Goal: Information Seeking & Learning: Compare options

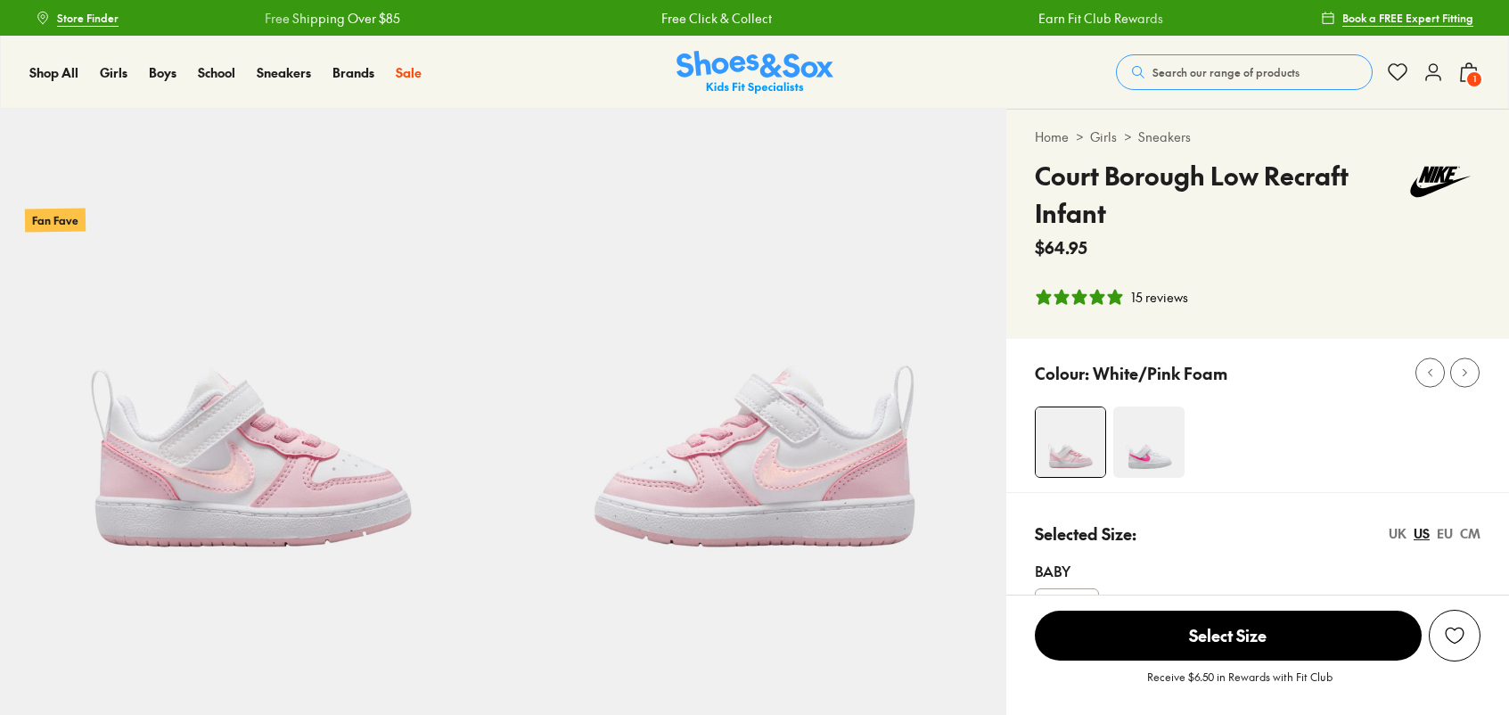
select select "*"
click at [219, 458] on img at bounding box center [251, 360] width 503 height 503
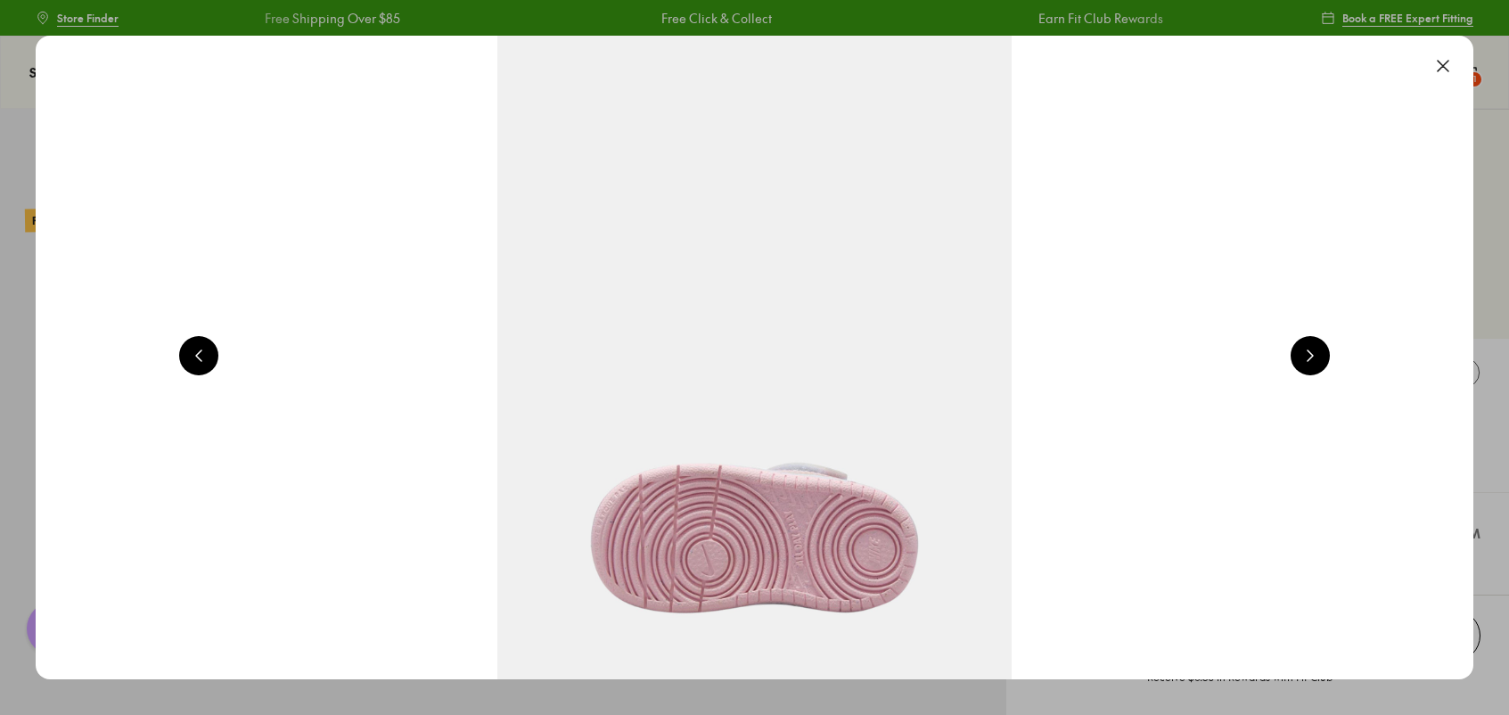
scroll to position [0, 1445]
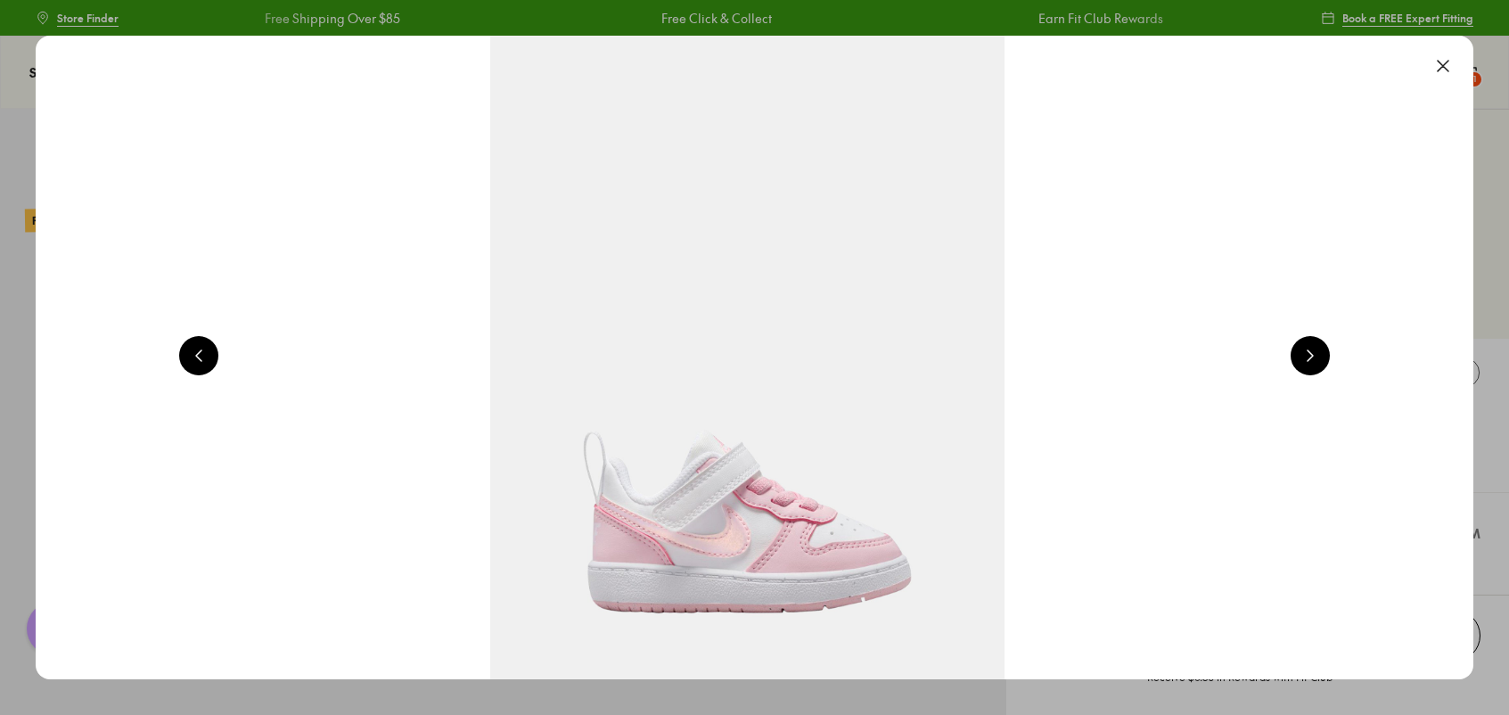
click at [642, 391] on img at bounding box center [748, 358] width 1438 height 644
click at [1452, 62] on button at bounding box center [1443, 65] width 39 height 39
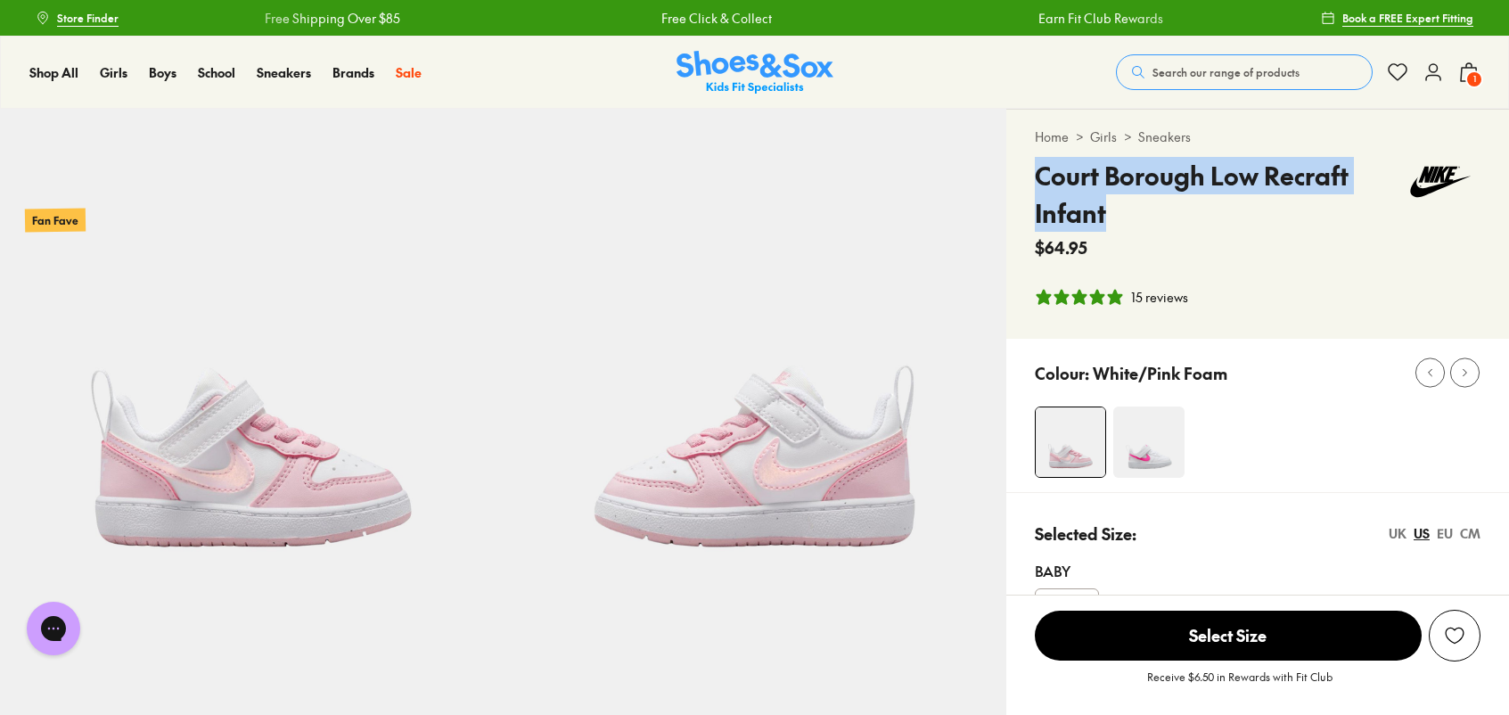
drag, startPoint x: 1109, startPoint y: 218, endPoint x: 1041, endPoint y: 183, distance: 77.4
click at [1041, 183] on h4 "Court Borough Low Recraft Infant" at bounding box center [1218, 194] width 366 height 75
copy h4 "Court Borough Low Recraft Infant"
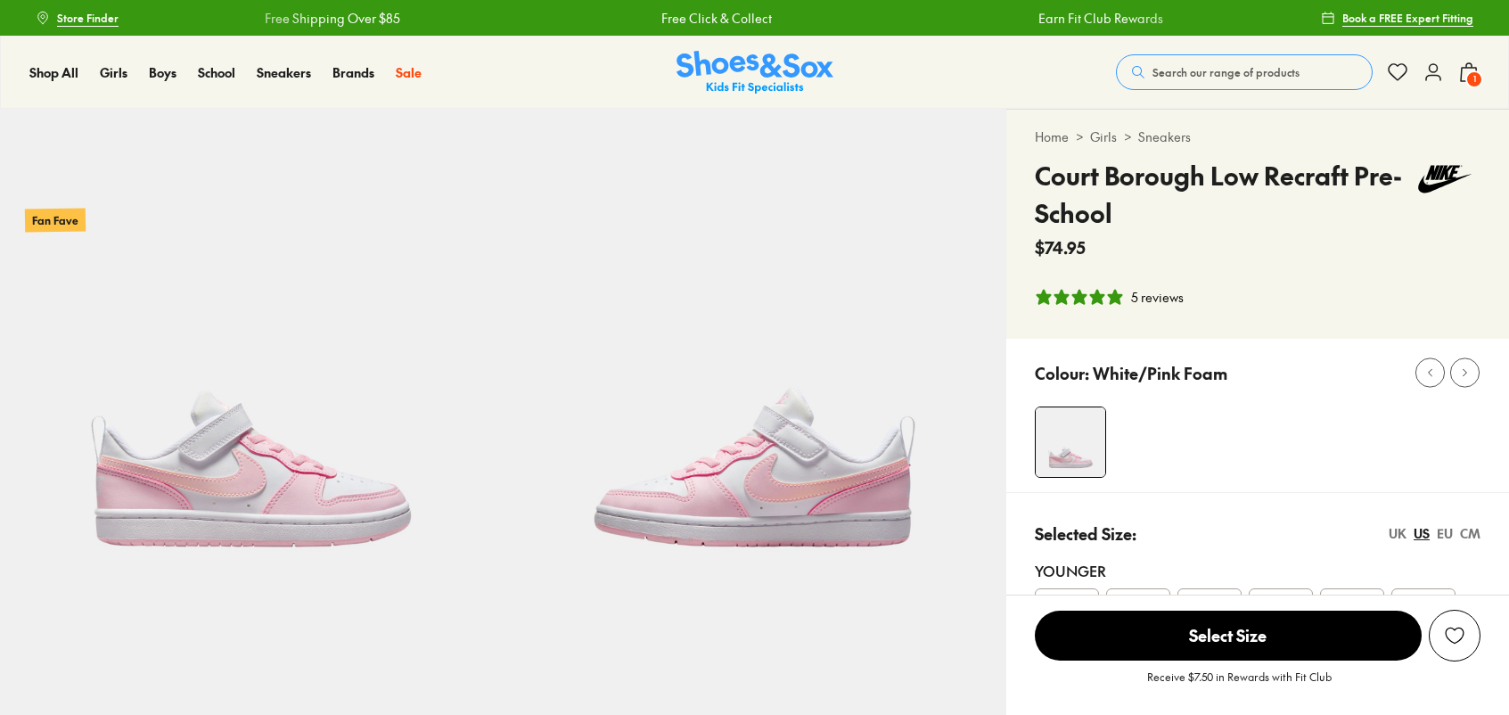
select select "*"
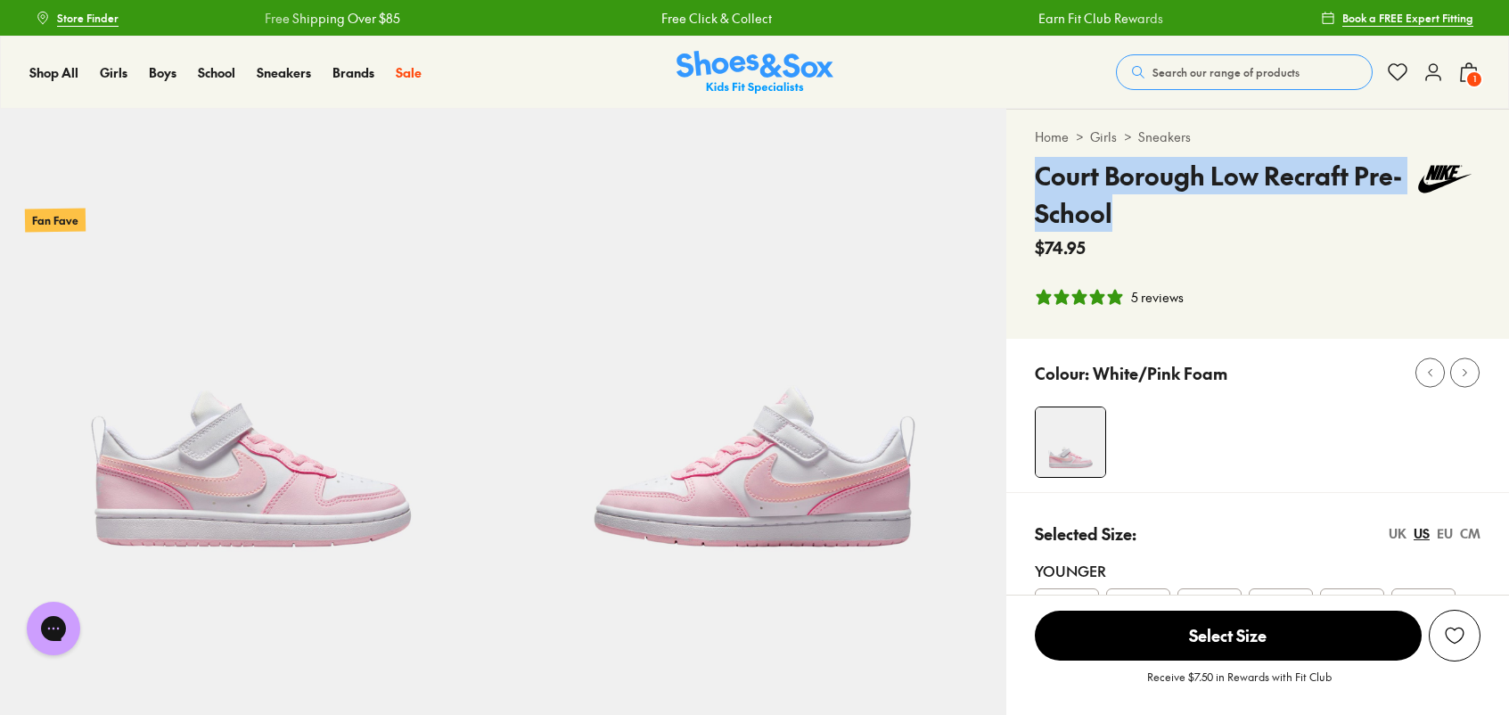
drag, startPoint x: 1118, startPoint y: 215, endPoint x: 1010, endPoint y: 175, distance: 115.1
click at [1010, 175] on div "Home > Girls > Sneakers Court Borough Low Recraft Pre-School $74.95 5 reviews" at bounding box center [1258, 224] width 503 height 229
copy h4 "Court Borough Low Recraft Pre-School"
click at [340, 467] on img at bounding box center [251, 360] width 503 height 503
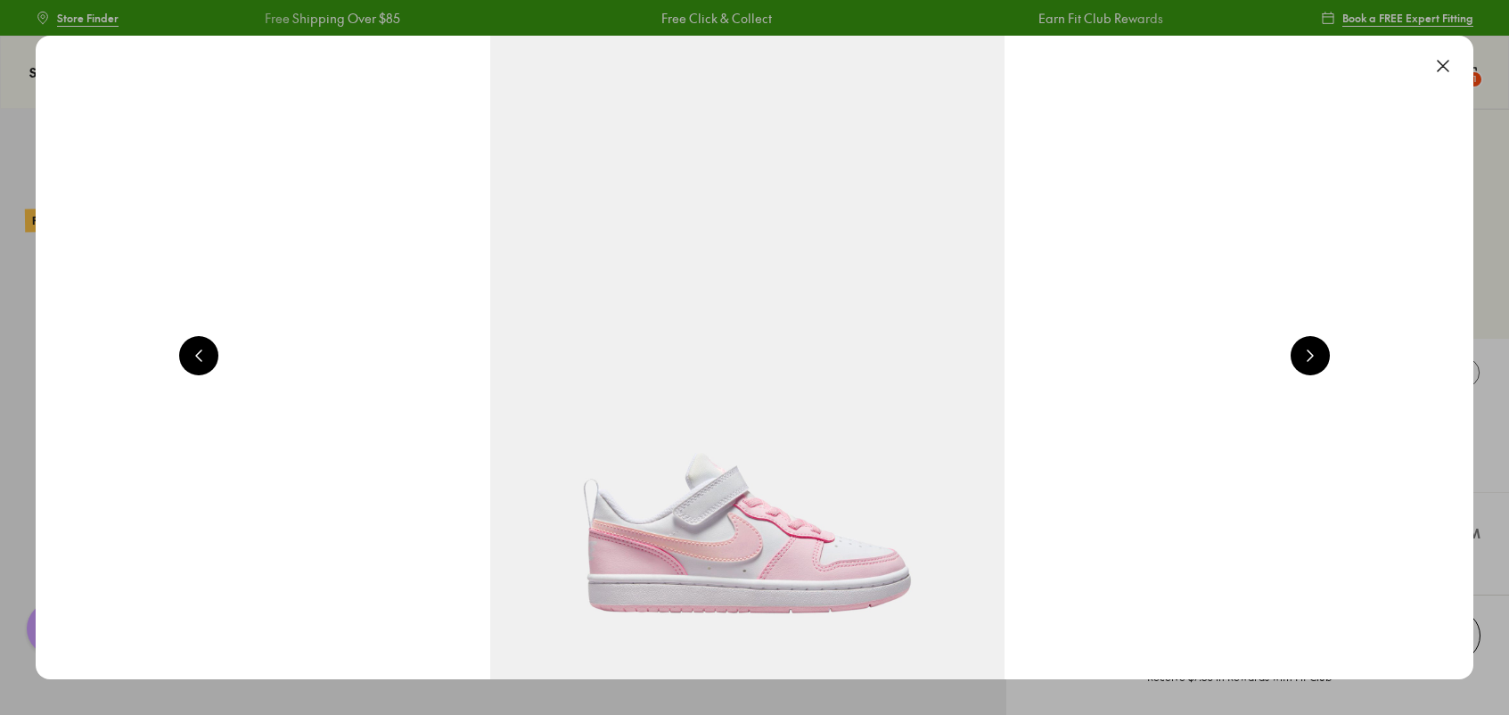
click at [1447, 66] on button at bounding box center [1443, 65] width 39 height 39
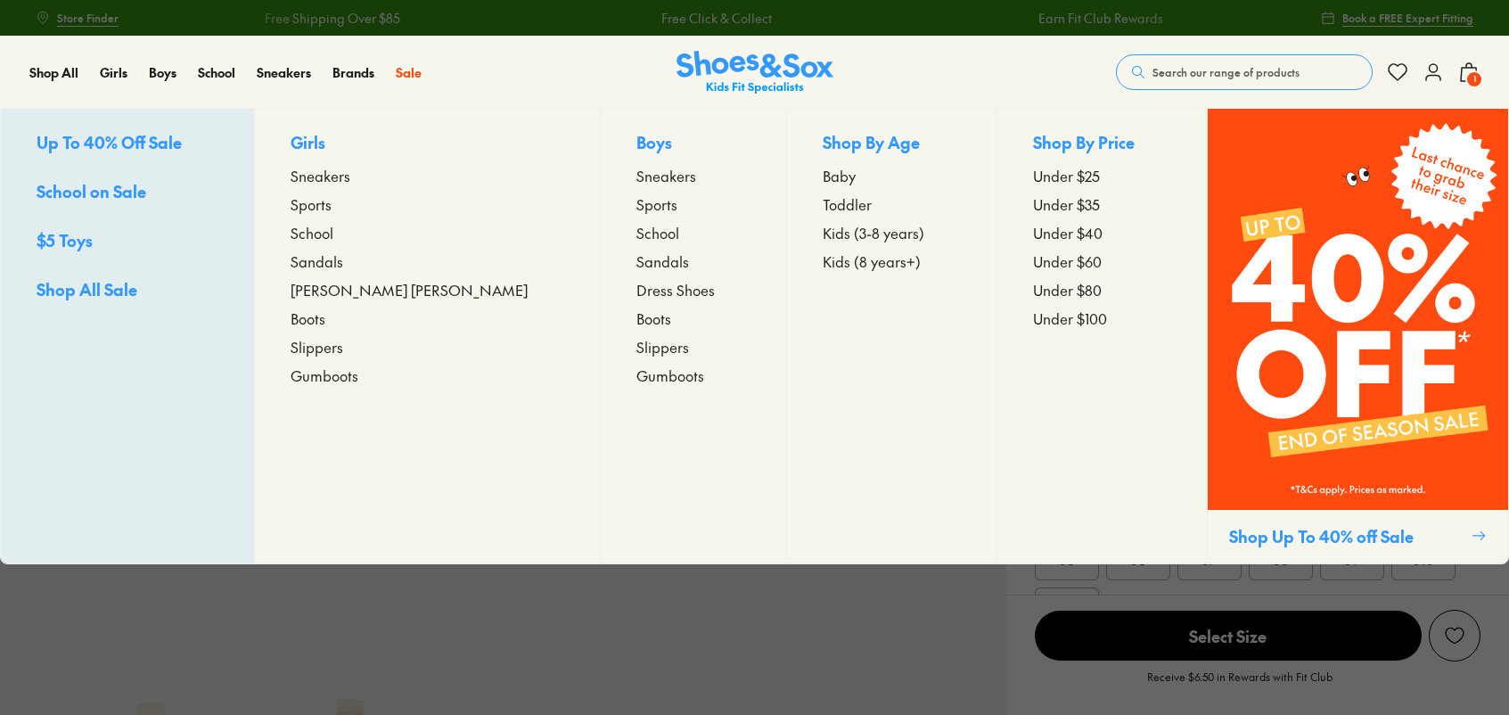
select select "*"
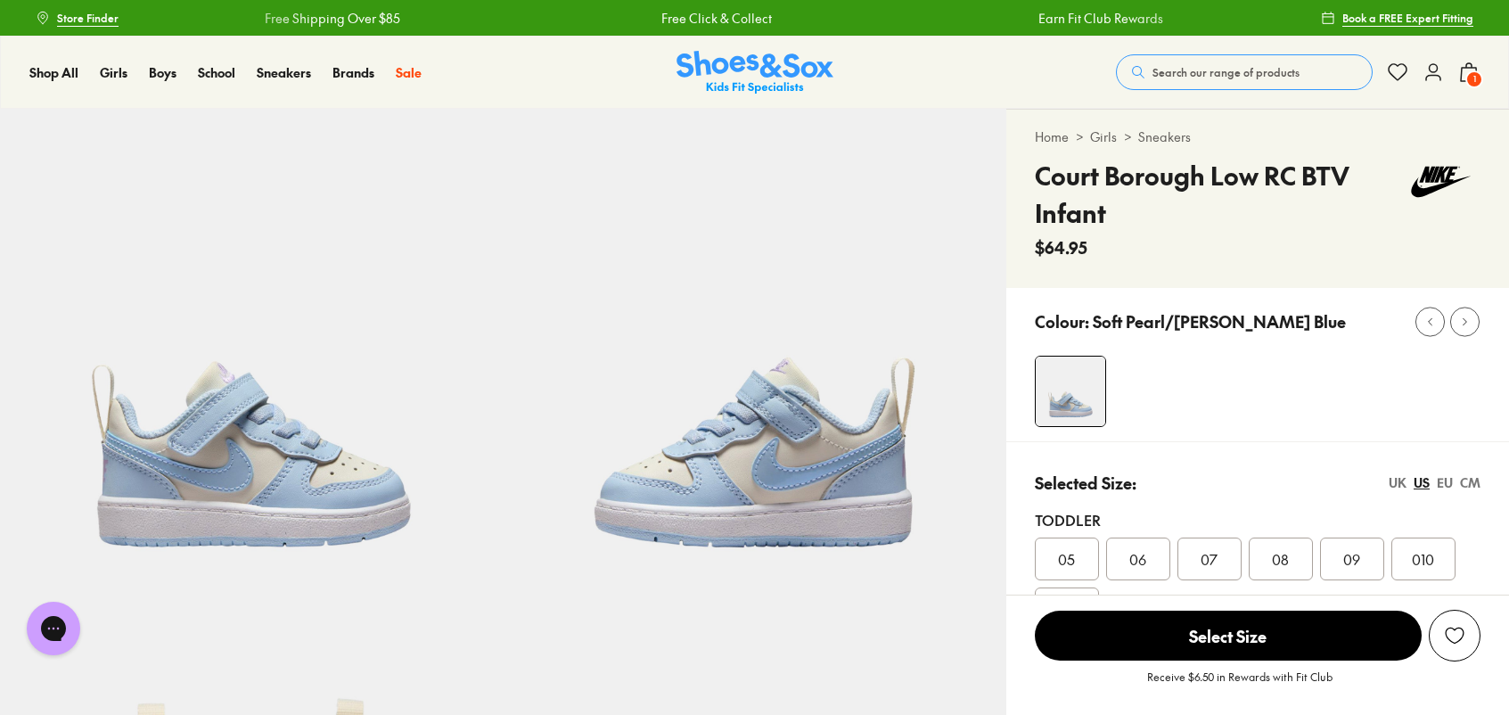
click at [306, 484] on img at bounding box center [251, 360] width 503 height 503
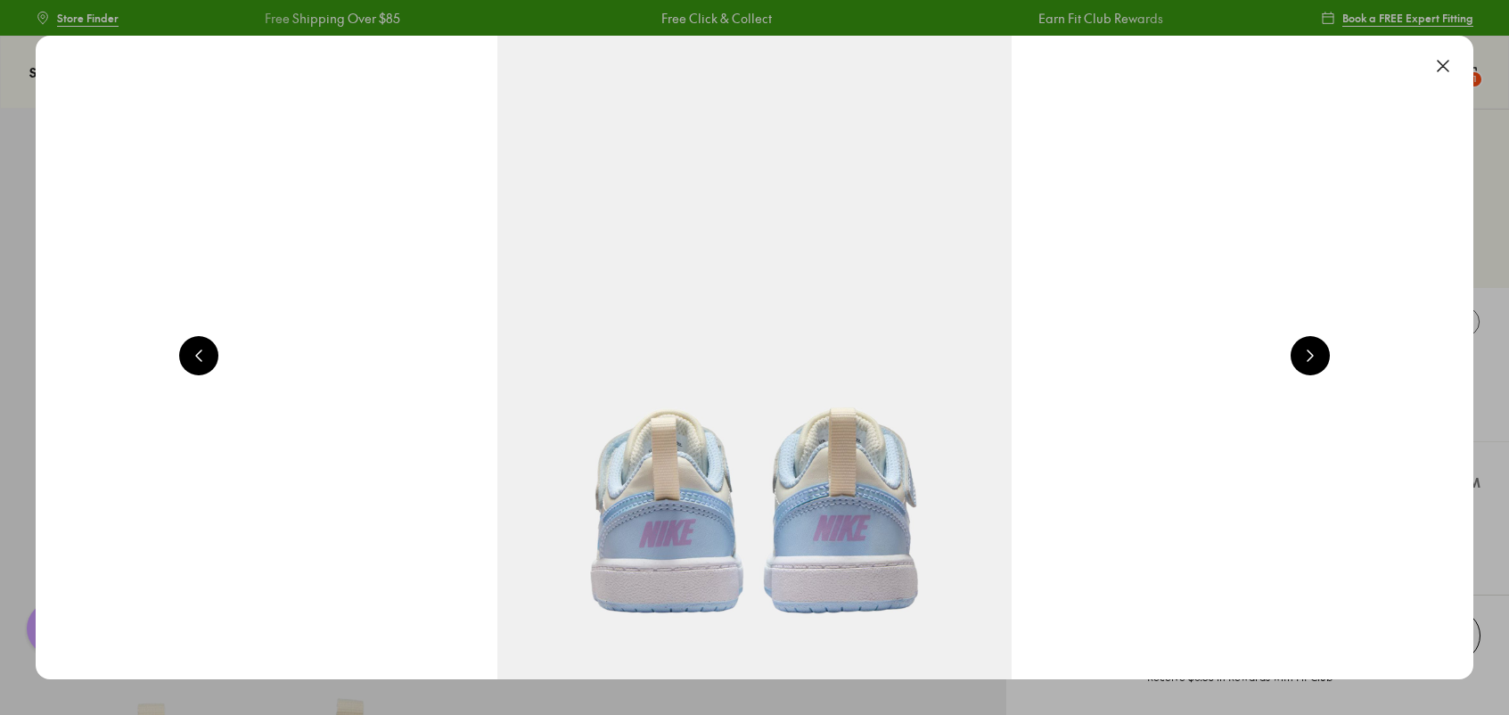
scroll to position [0, 1445]
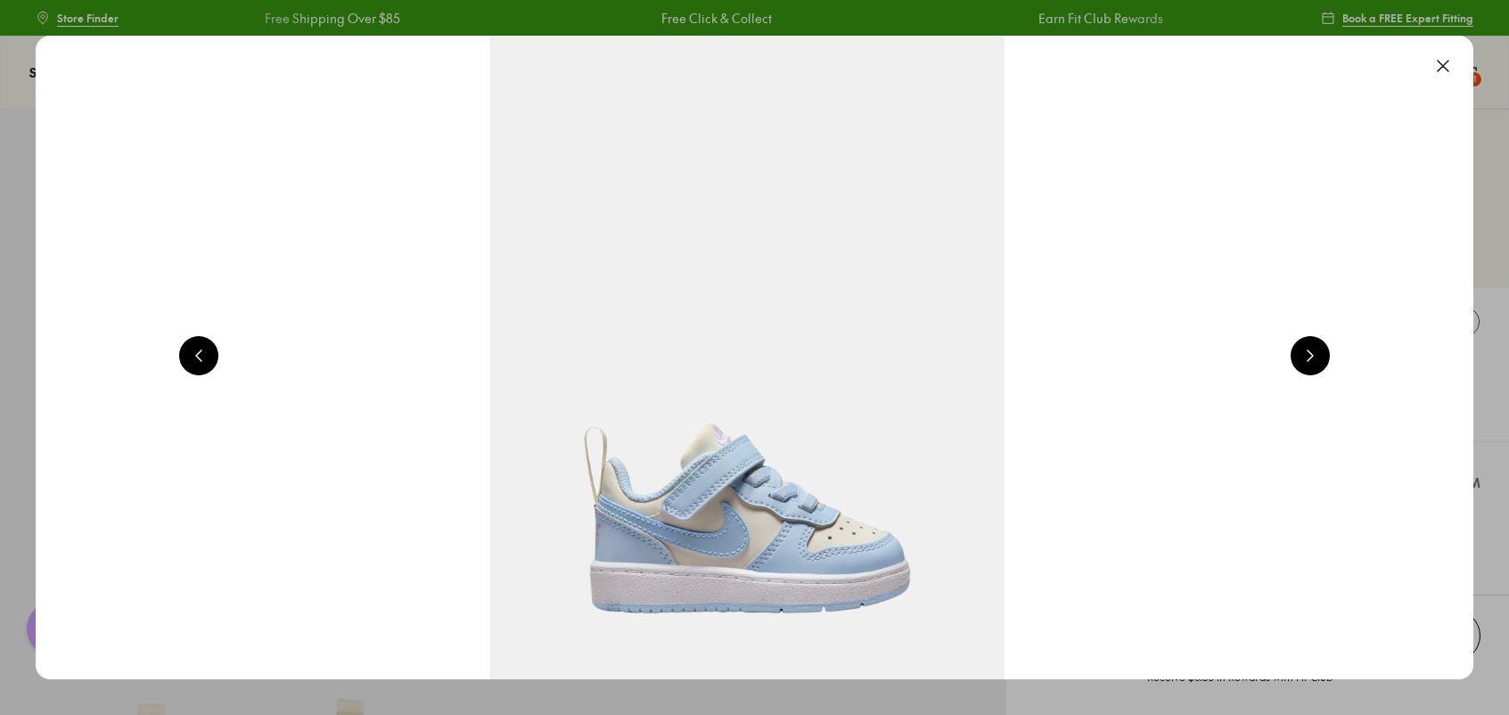
click at [1456, 58] on button at bounding box center [1443, 65] width 39 height 39
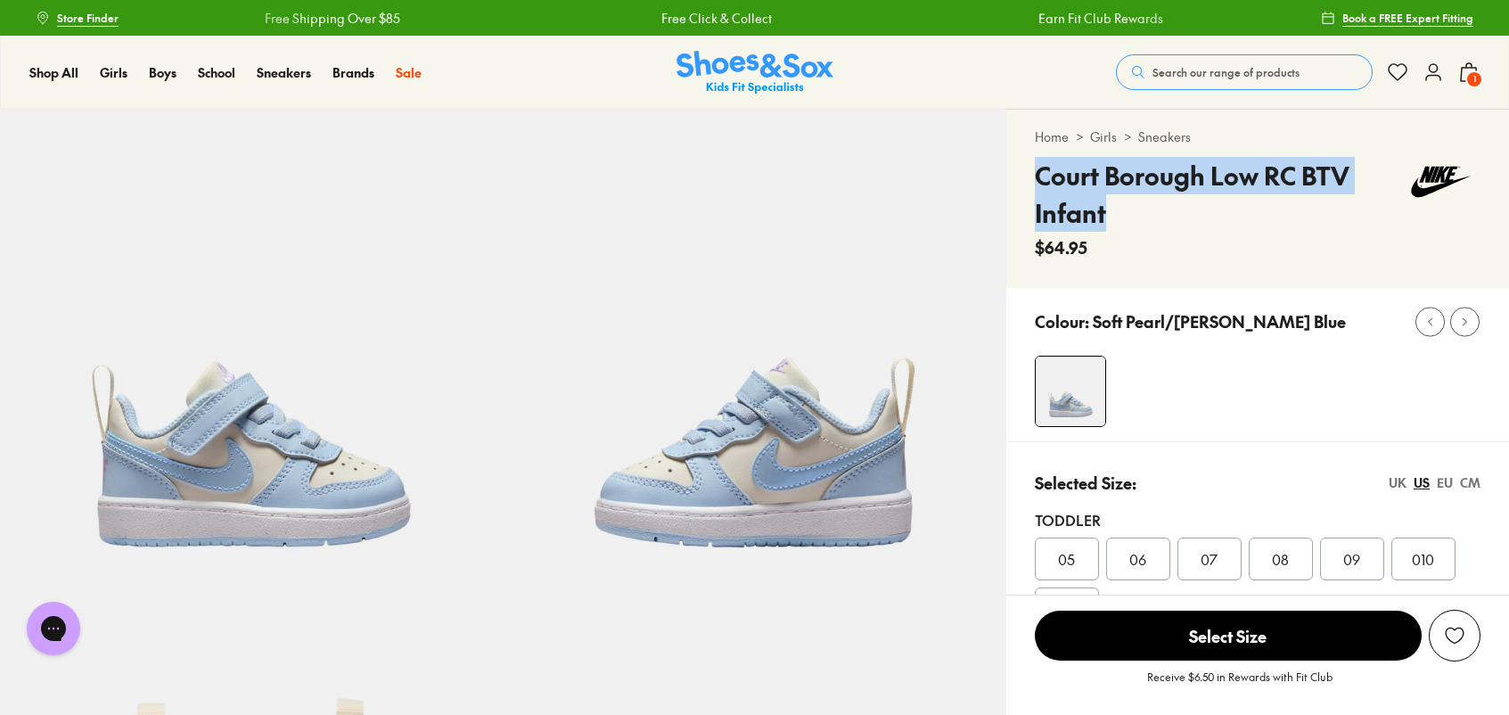
drag, startPoint x: 1127, startPoint y: 210, endPoint x: 1037, endPoint y: 177, distance: 95.6
click at [1037, 177] on h4 "Court Borough Low RC BTV Infant" at bounding box center [1218, 194] width 366 height 75
copy h4 "Court Borough Low RC BTV Infant"
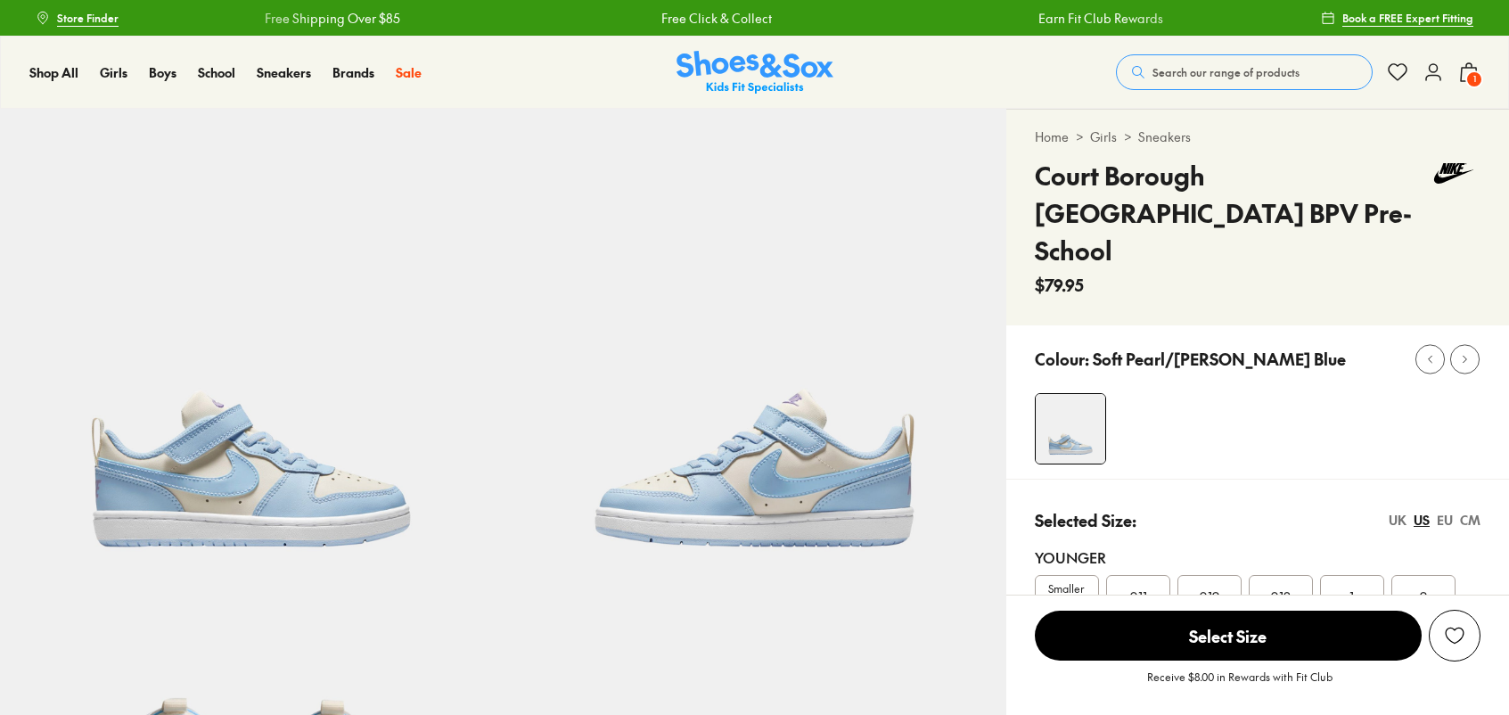
click at [284, 450] on img at bounding box center [251, 360] width 503 height 503
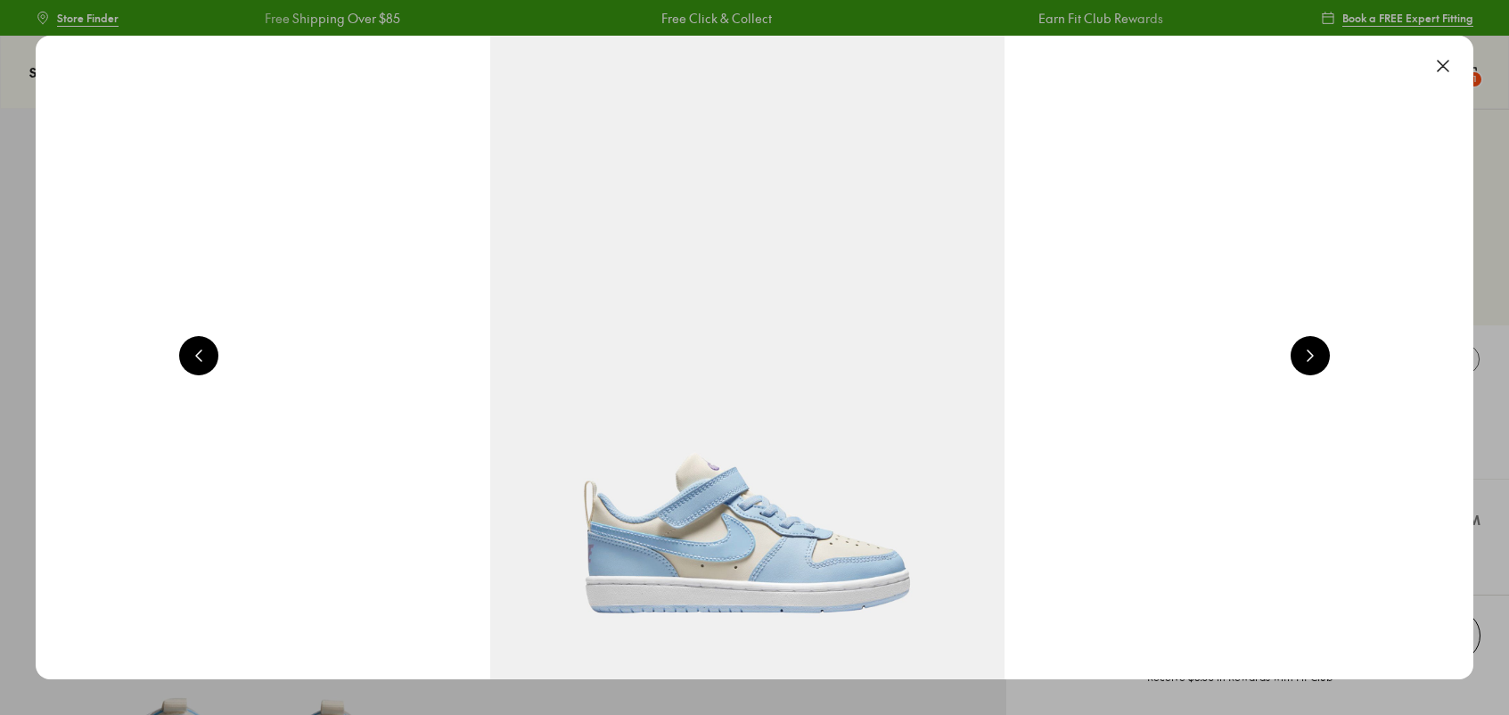
select select "*"
click at [1446, 70] on button at bounding box center [1443, 65] width 39 height 39
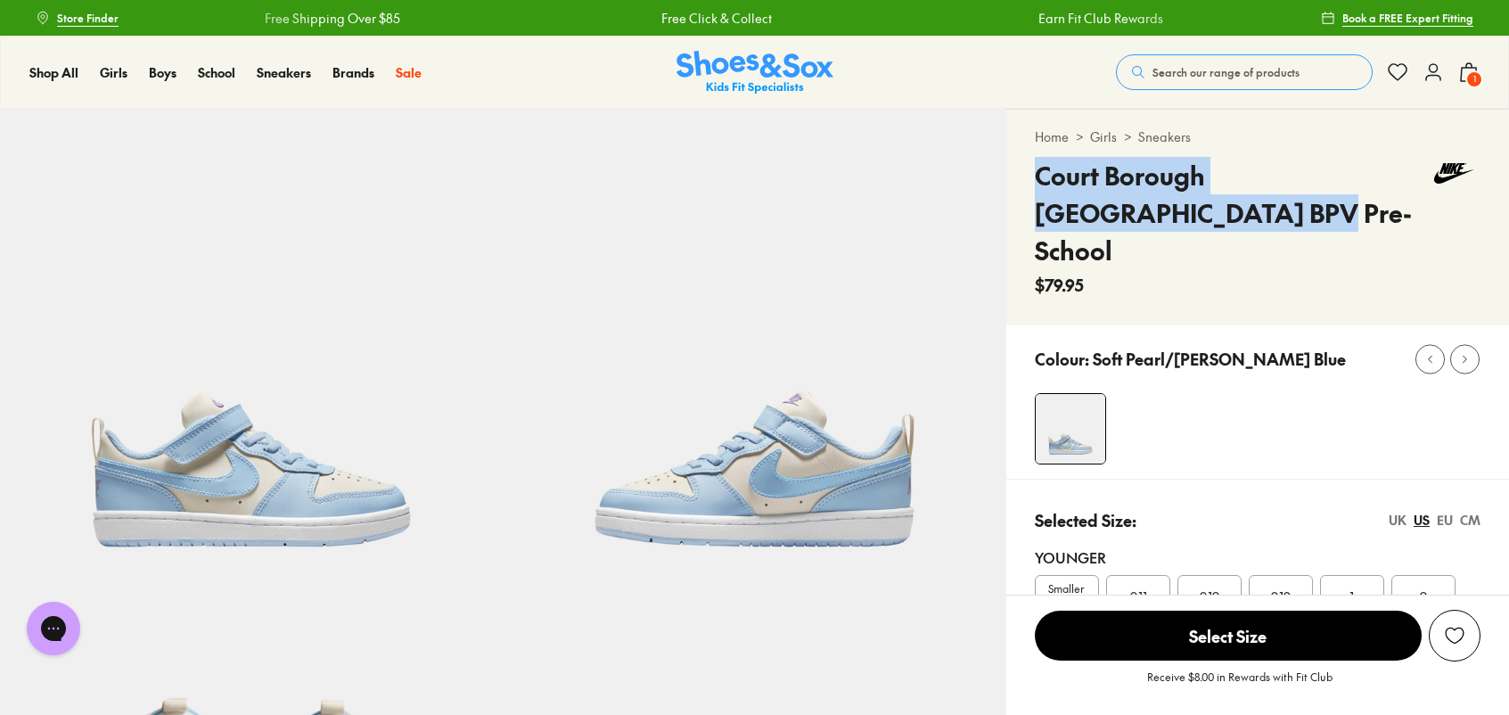
drag, startPoint x: 1120, startPoint y: 214, endPoint x: 1039, endPoint y: 186, distance: 85.7
click at [1039, 186] on h4 "Court Borough Low Rc BPV Pre-School" at bounding box center [1231, 213] width 393 height 112
copy h4 "Court Borough Low Rc BPV Pre-School"
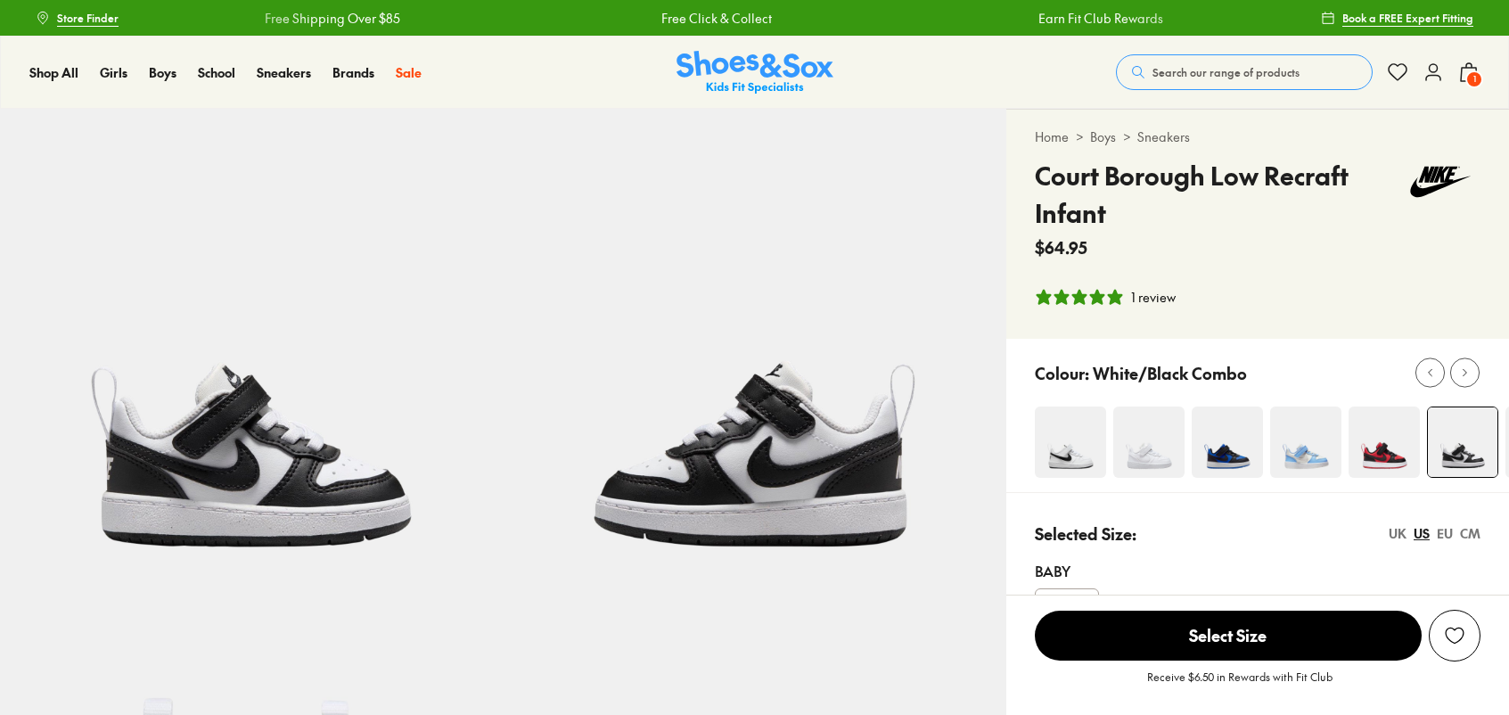
click at [199, 418] on img at bounding box center [251, 360] width 503 height 503
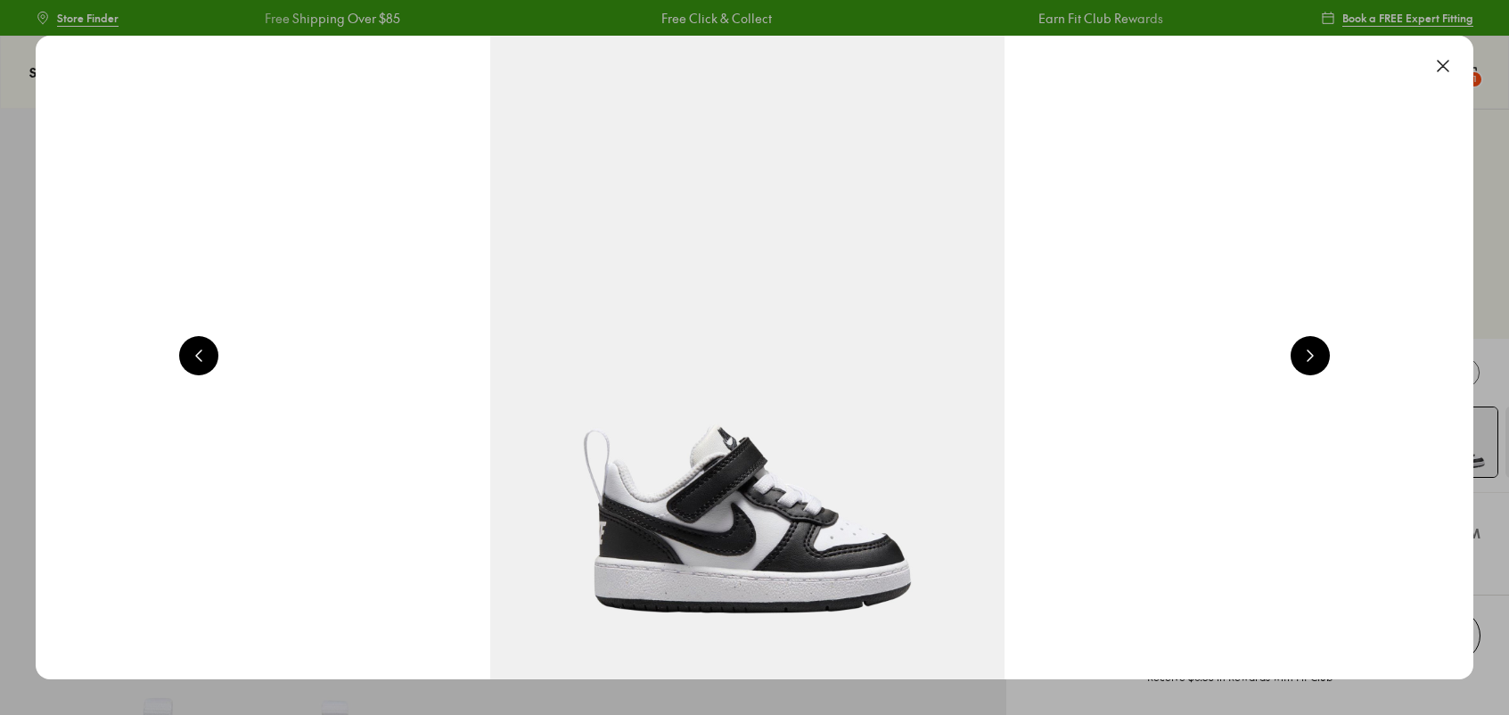
select select "*"
click at [1455, 64] on button at bounding box center [1443, 65] width 39 height 39
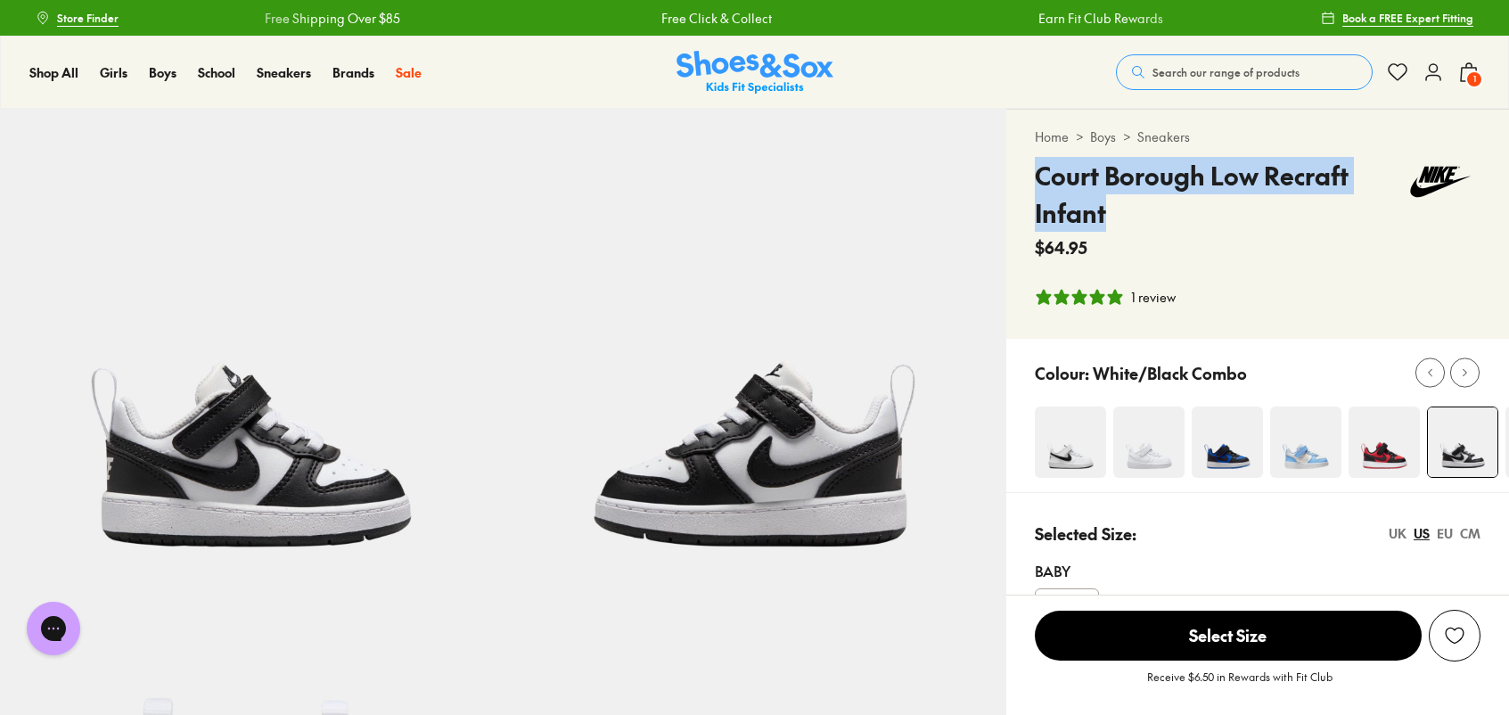
drag, startPoint x: 1123, startPoint y: 211, endPoint x: 1016, endPoint y: 169, distance: 116.1
click at [1016, 169] on div "Home > Boys > Sneakers Court Borough Low Recraft Infant $64.95 1 review" at bounding box center [1258, 224] width 503 height 229
copy h4 "Court Borough Low Recraft Infant"
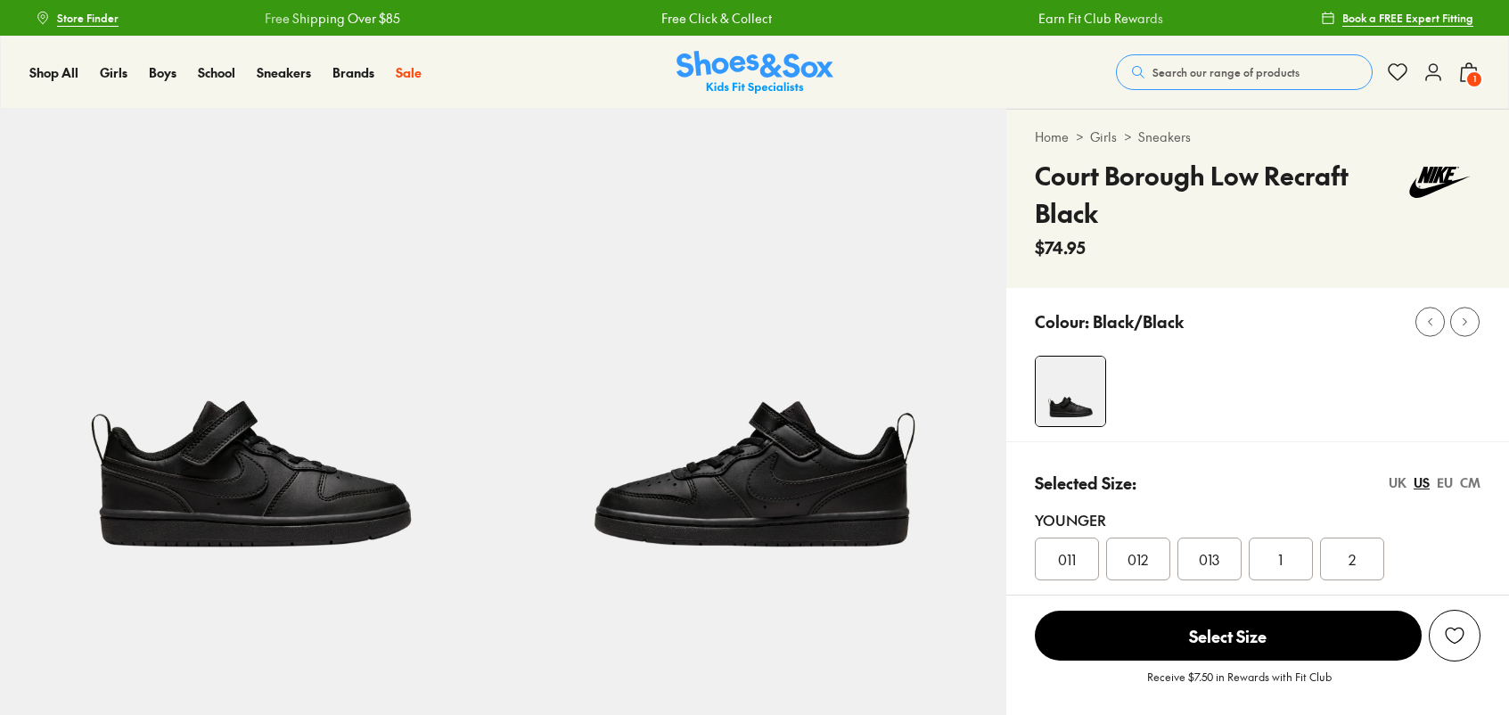
click at [164, 442] on img at bounding box center [251, 360] width 503 height 503
select select "*"
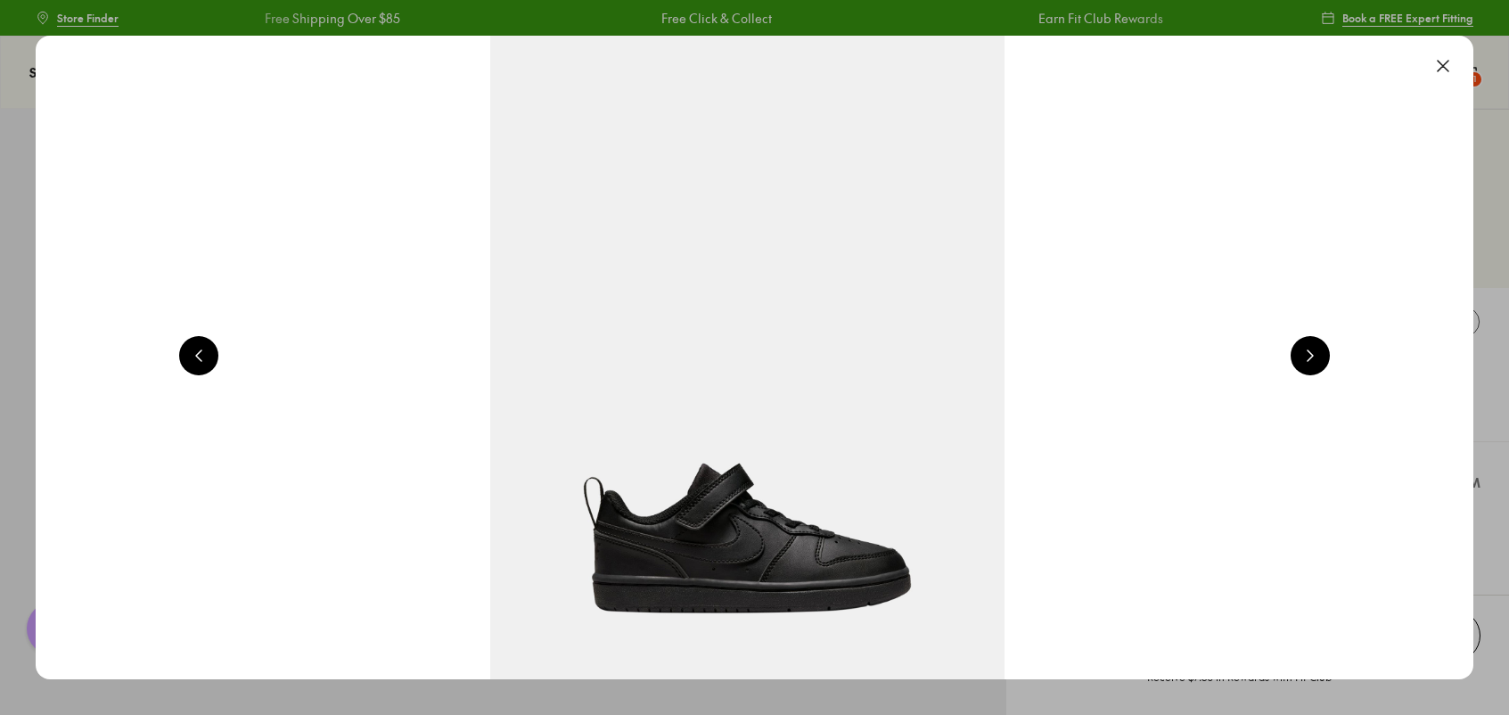
scroll to position [0, 0]
click at [1447, 64] on button at bounding box center [1443, 65] width 39 height 39
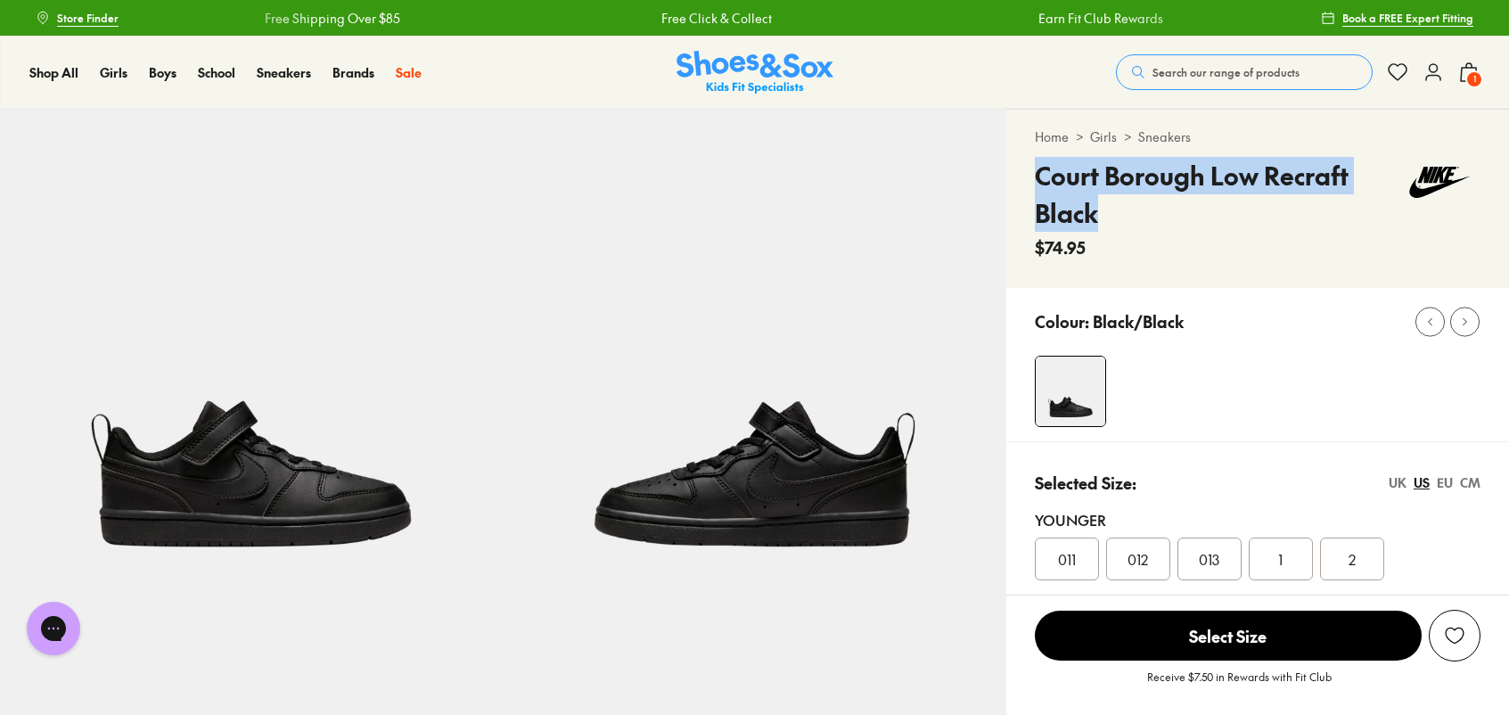
drag, startPoint x: 1119, startPoint y: 219, endPoint x: 1030, endPoint y: 179, distance: 97.8
click at [1030, 179] on div "Home > Girls > Sneakers Court Borough Low Recraft Black $74.95" at bounding box center [1258, 199] width 503 height 178
copy h4 "Court Borough Low Recraft Black"
click at [318, 506] on img at bounding box center [251, 360] width 503 height 503
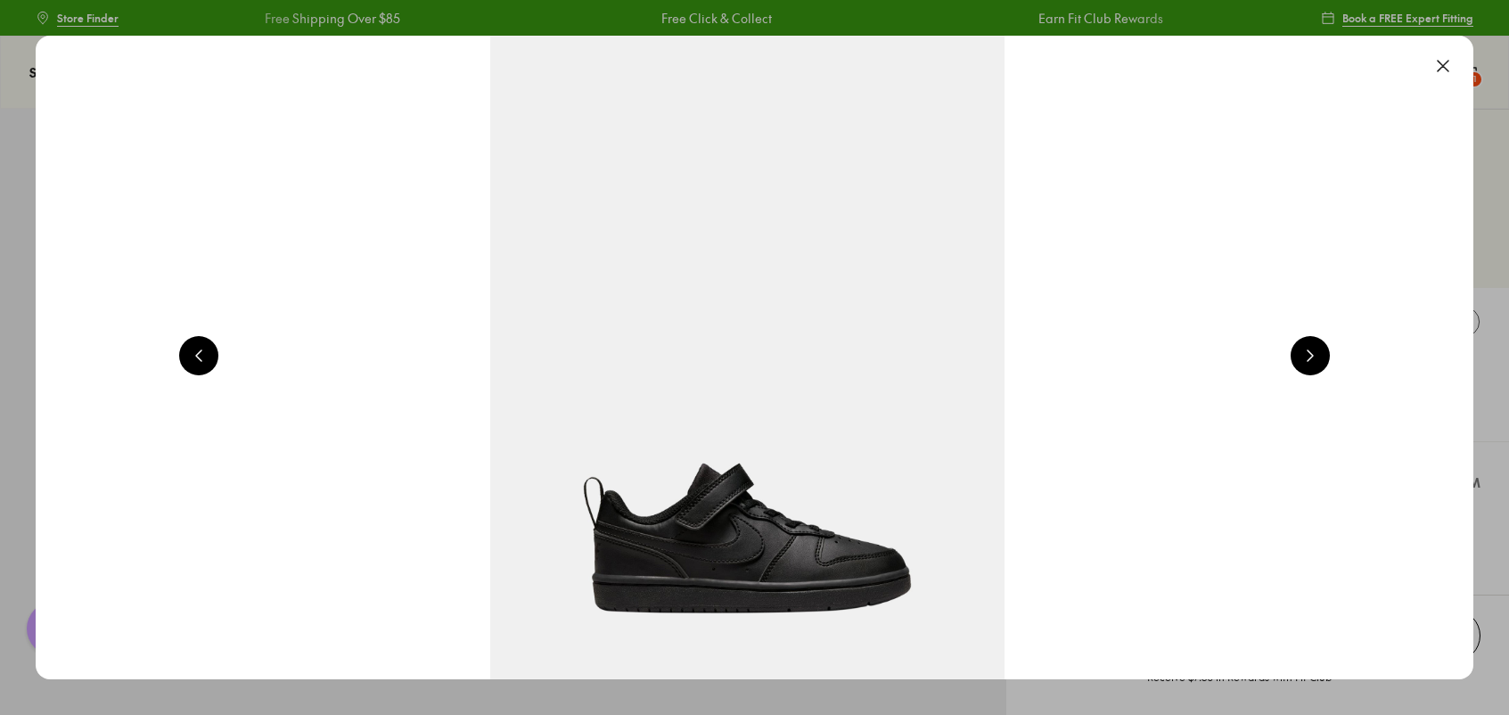
click at [1454, 59] on button at bounding box center [1443, 65] width 39 height 39
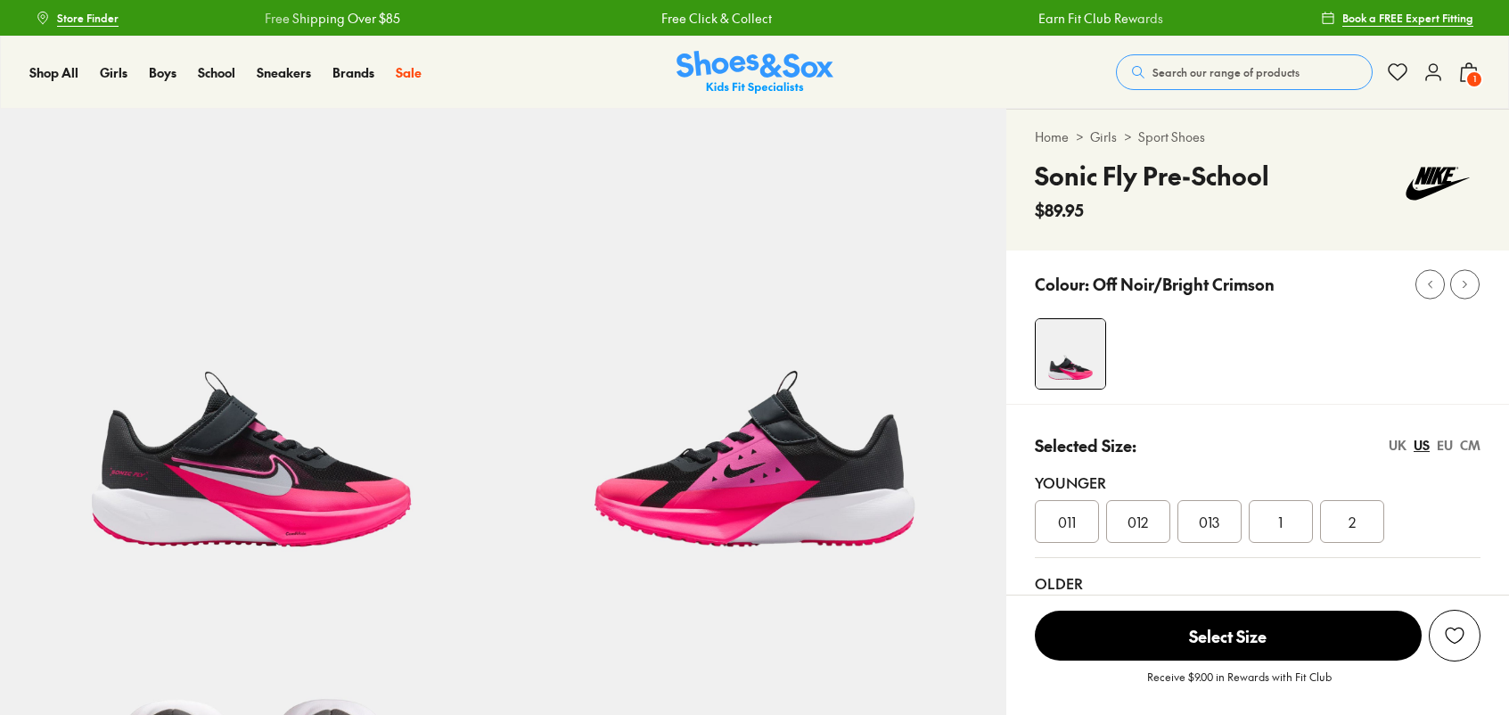
select select "*"
click at [272, 417] on img at bounding box center [251, 360] width 503 height 503
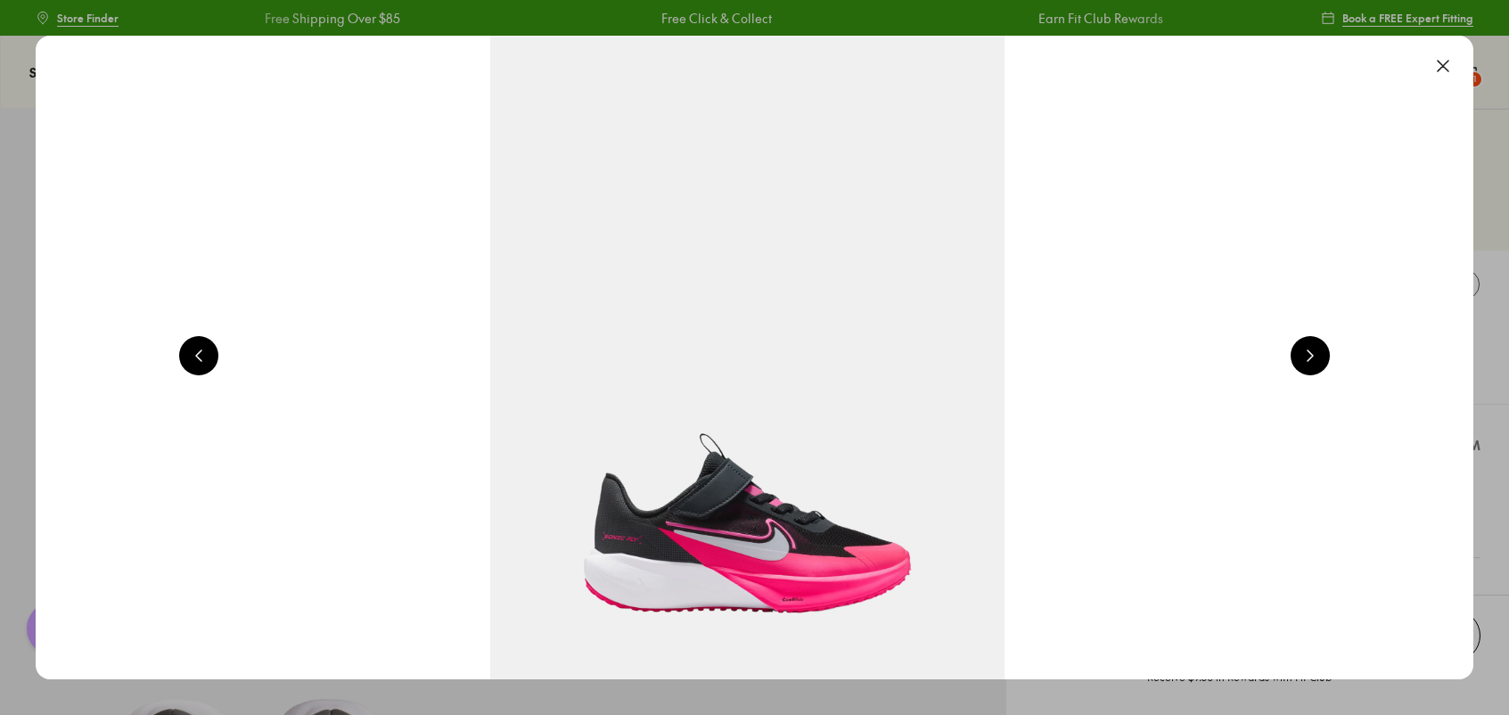
click at [1452, 57] on button at bounding box center [1443, 65] width 39 height 39
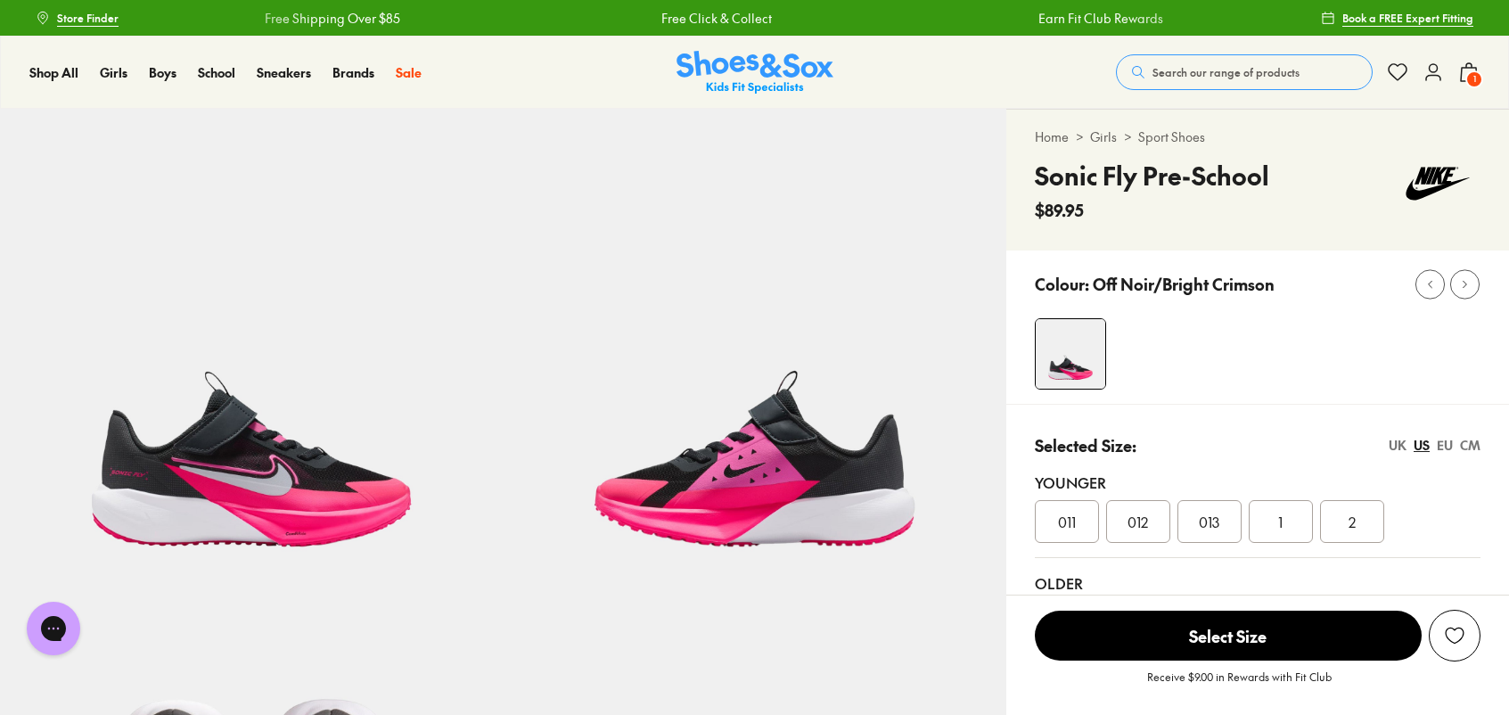
click at [1132, 179] on h4 "Sonic Fly Pre-School" at bounding box center [1152, 175] width 234 height 37
copy div "Sonic Fly Pre-School"
click at [1062, 218] on span "$89.95" at bounding box center [1059, 210] width 49 height 24
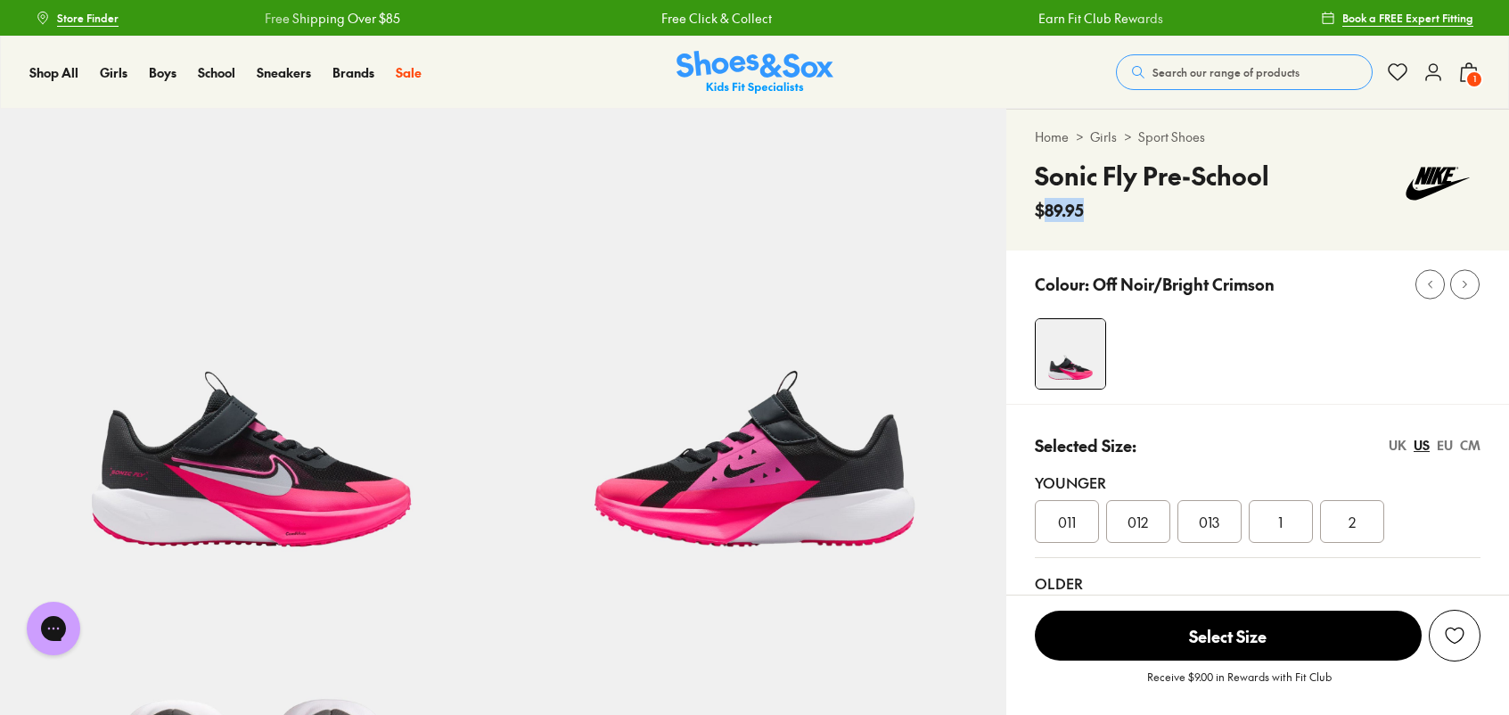
click at [1062, 218] on span "$89.95" at bounding box center [1059, 210] width 49 height 24
copy div "$89.95"
click at [1137, 405] on div "Selected Size: UK US EU CM Younger 011 012 013 1 2 Older 3" at bounding box center [1258, 538] width 503 height 269
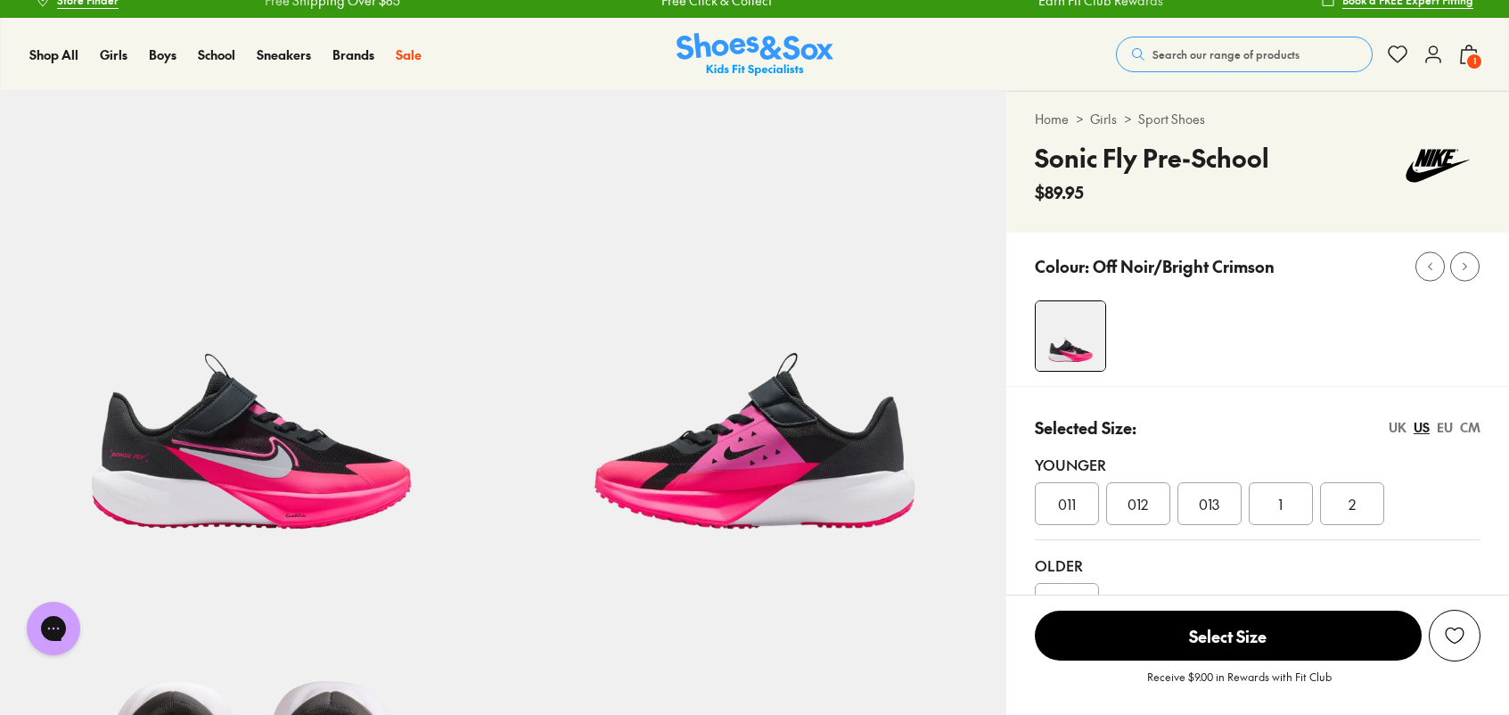
click at [1129, 148] on h4 "Sonic Fly Pre-School" at bounding box center [1152, 157] width 234 height 37
copy div "Sonic Fly Pre-School"
click at [1054, 188] on span "$89.95" at bounding box center [1059, 192] width 49 height 24
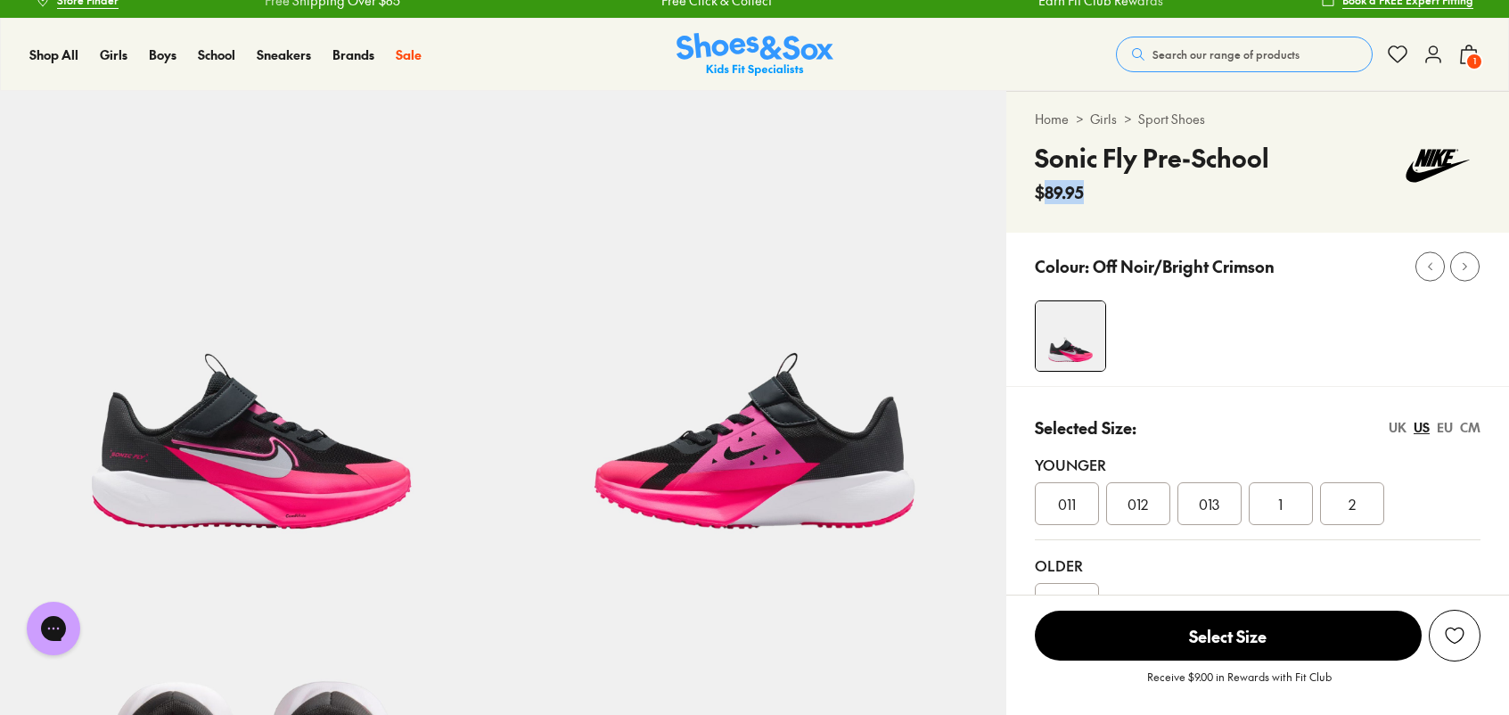
click at [1054, 188] on span "$89.95" at bounding box center [1059, 192] width 49 height 24
copy div "$89.95"
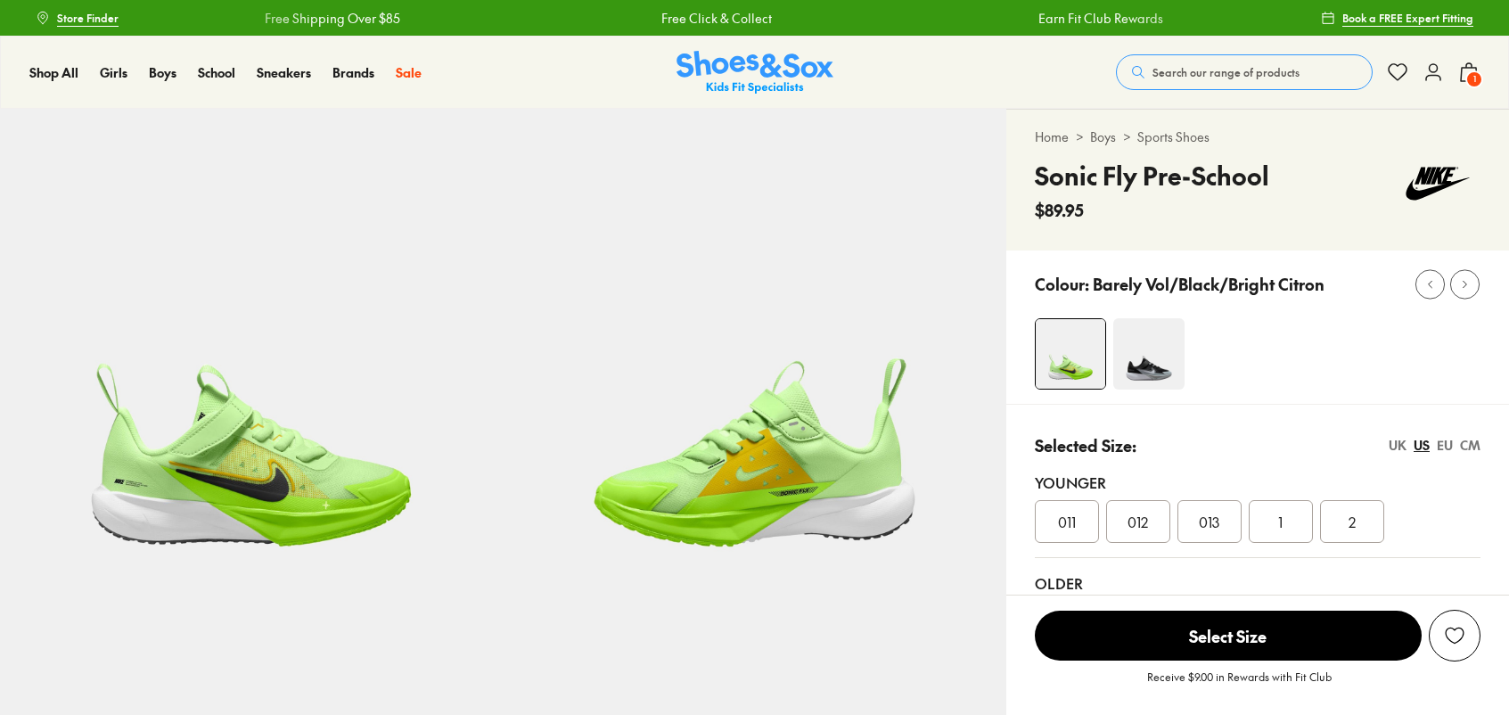
click at [231, 482] on img at bounding box center [251, 360] width 503 height 503
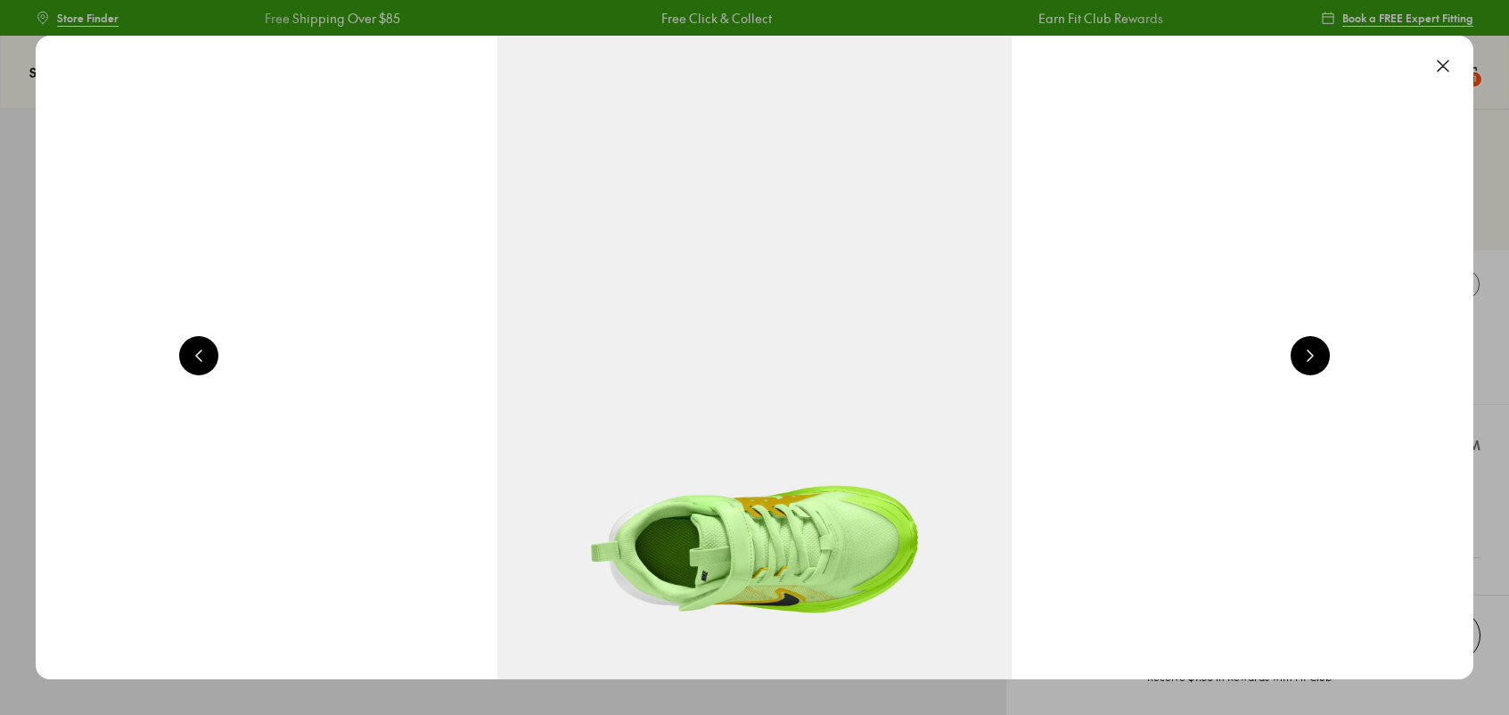
scroll to position [0, 1445]
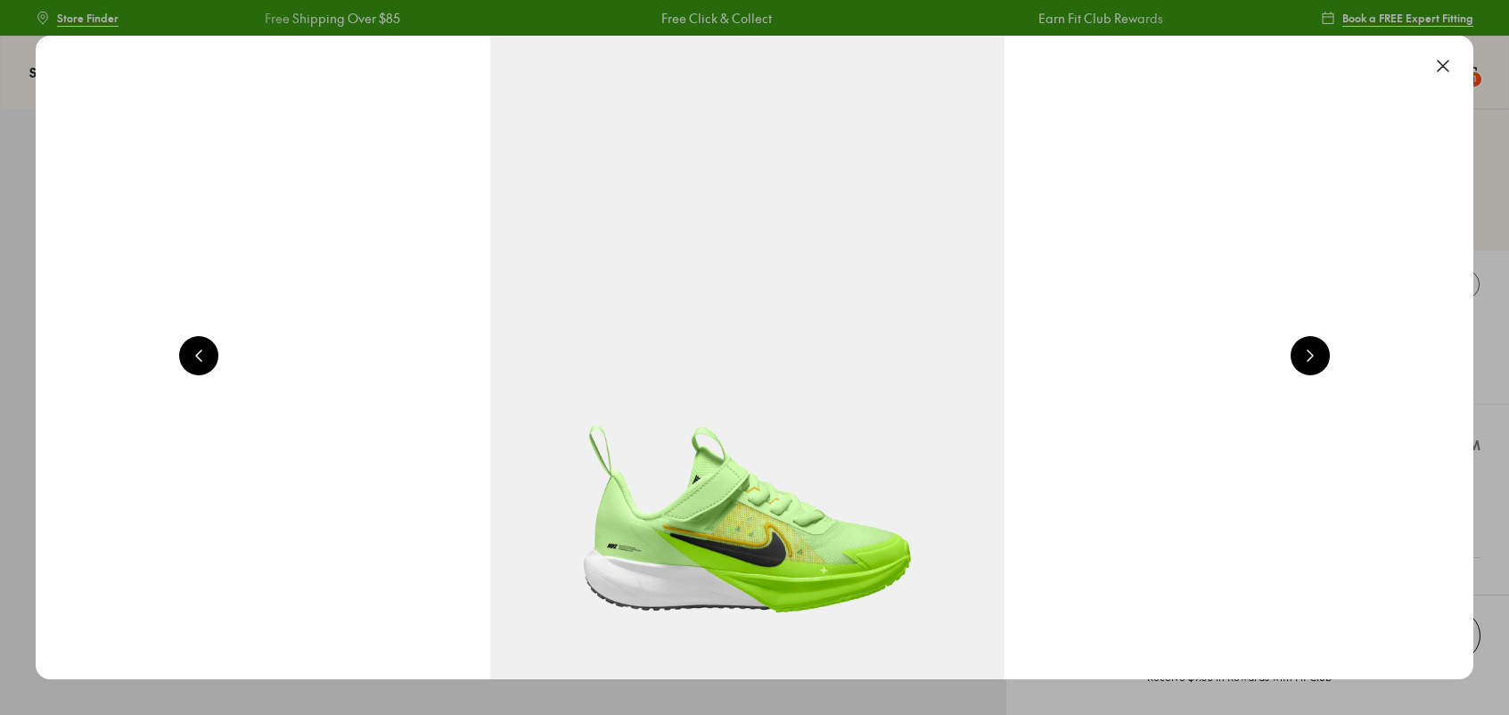
select select "*"
click at [1455, 59] on button at bounding box center [1443, 65] width 39 height 39
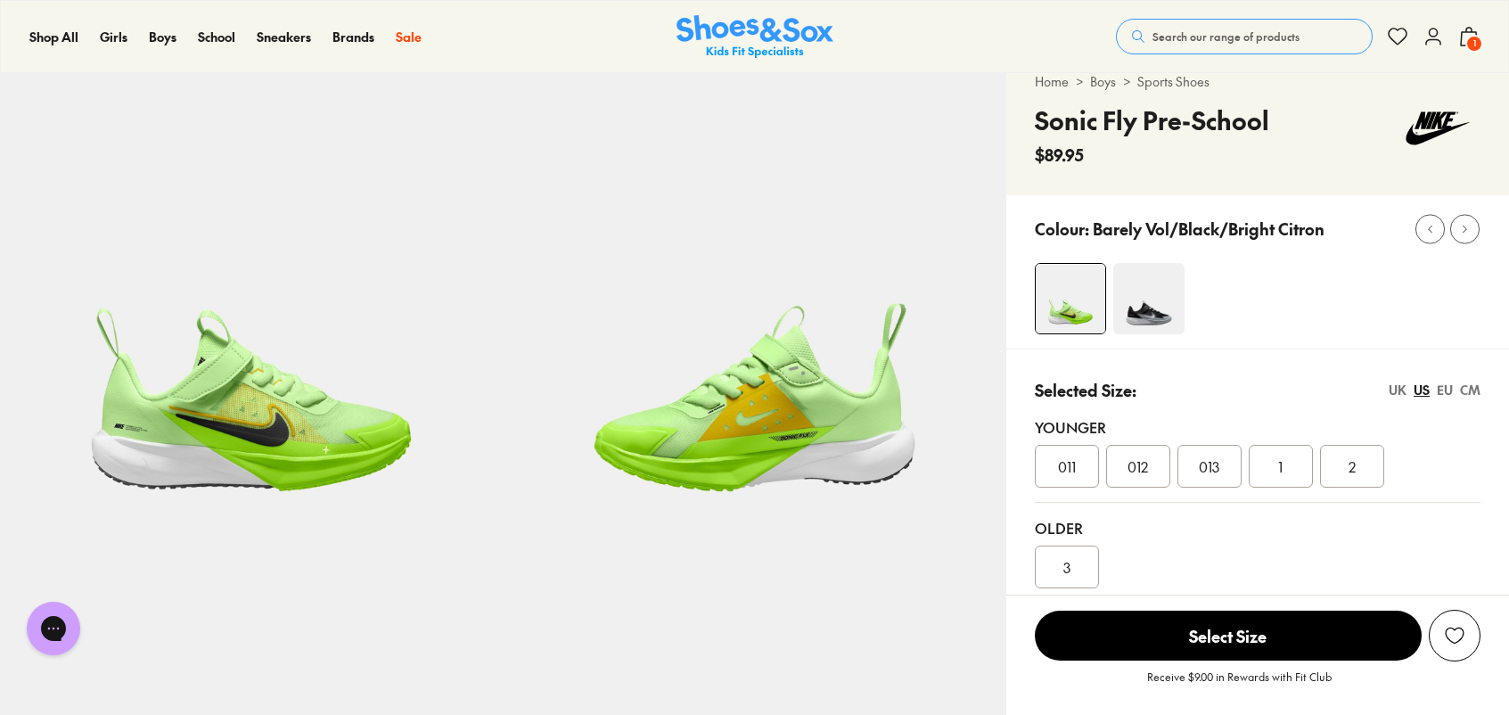
scroll to position [72, 0]
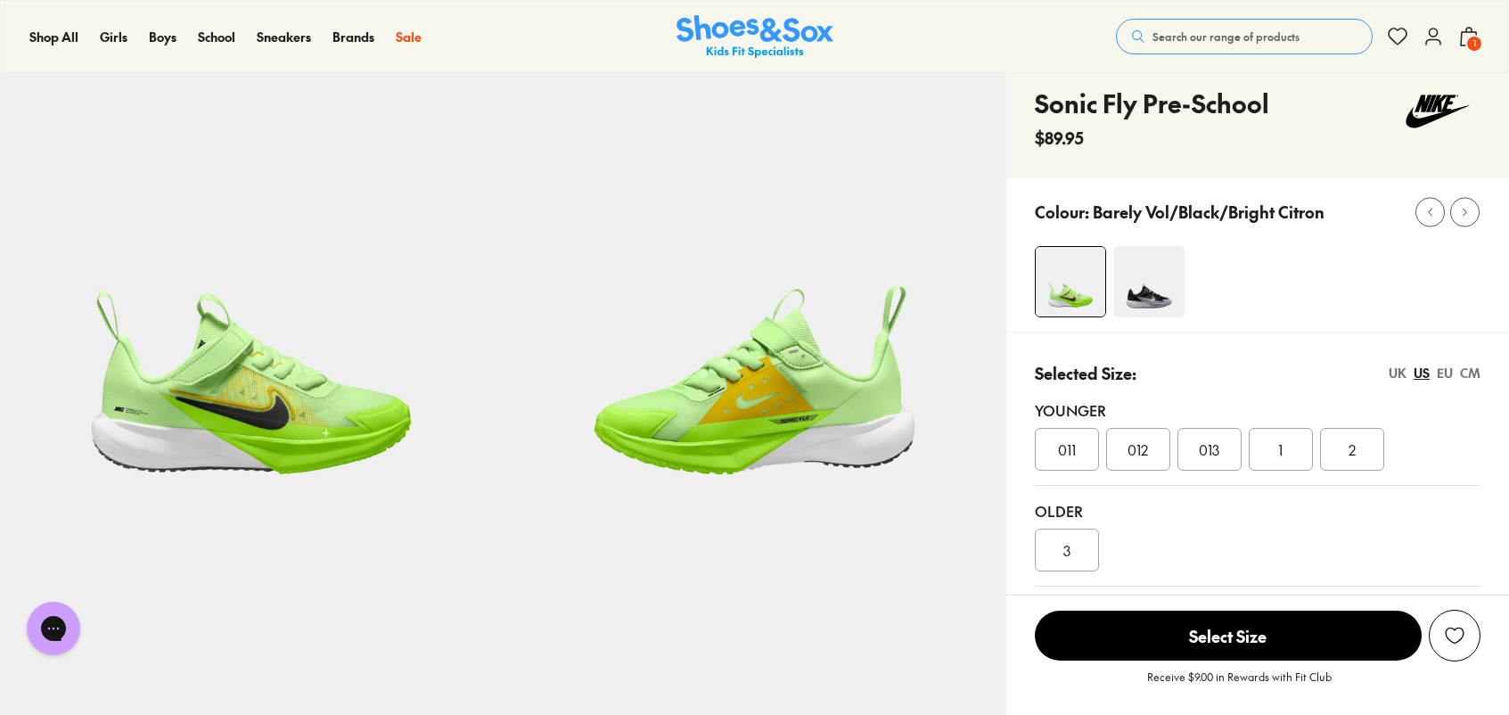
click at [1090, 107] on h4 "Sonic Fly Pre-School" at bounding box center [1152, 103] width 234 height 37
copy div "Sonic Fly Pre-School"
click at [1070, 143] on span "$89.95" at bounding box center [1059, 138] width 49 height 24
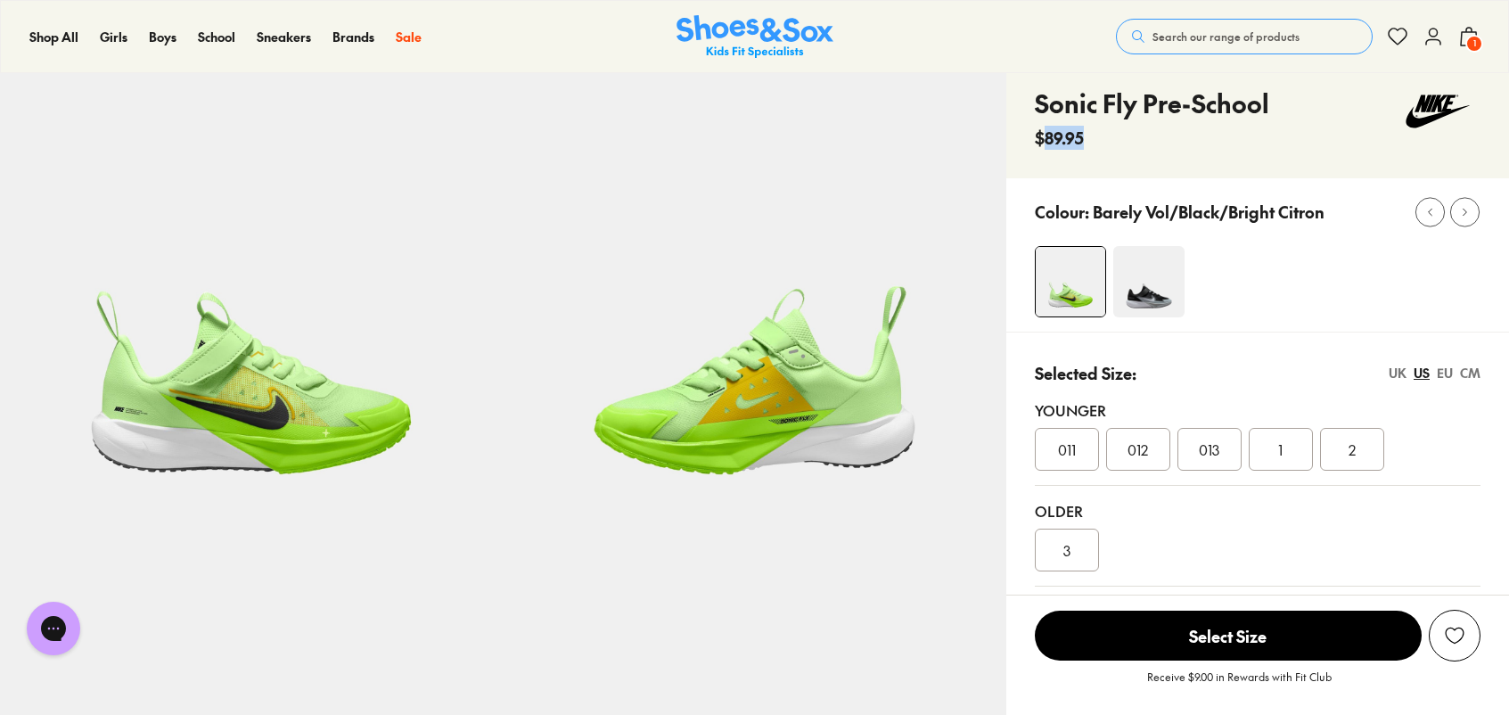
click at [1070, 143] on span "$89.95" at bounding box center [1059, 138] width 49 height 24
copy div "$89.95"
click at [1158, 136] on div "$89.95" at bounding box center [1152, 138] width 234 height 24
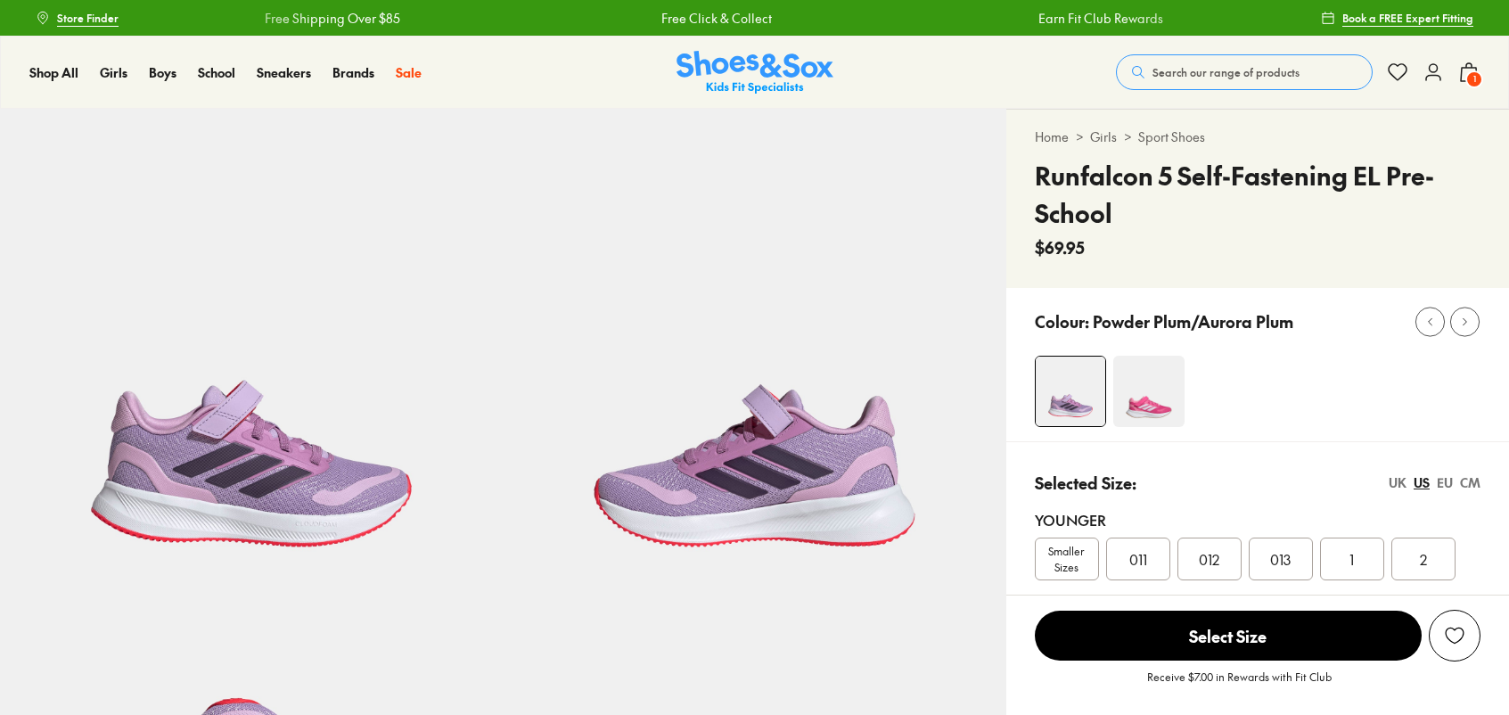
select select "*"
click at [276, 436] on img at bounding box center [251, 360] width 503 height 503
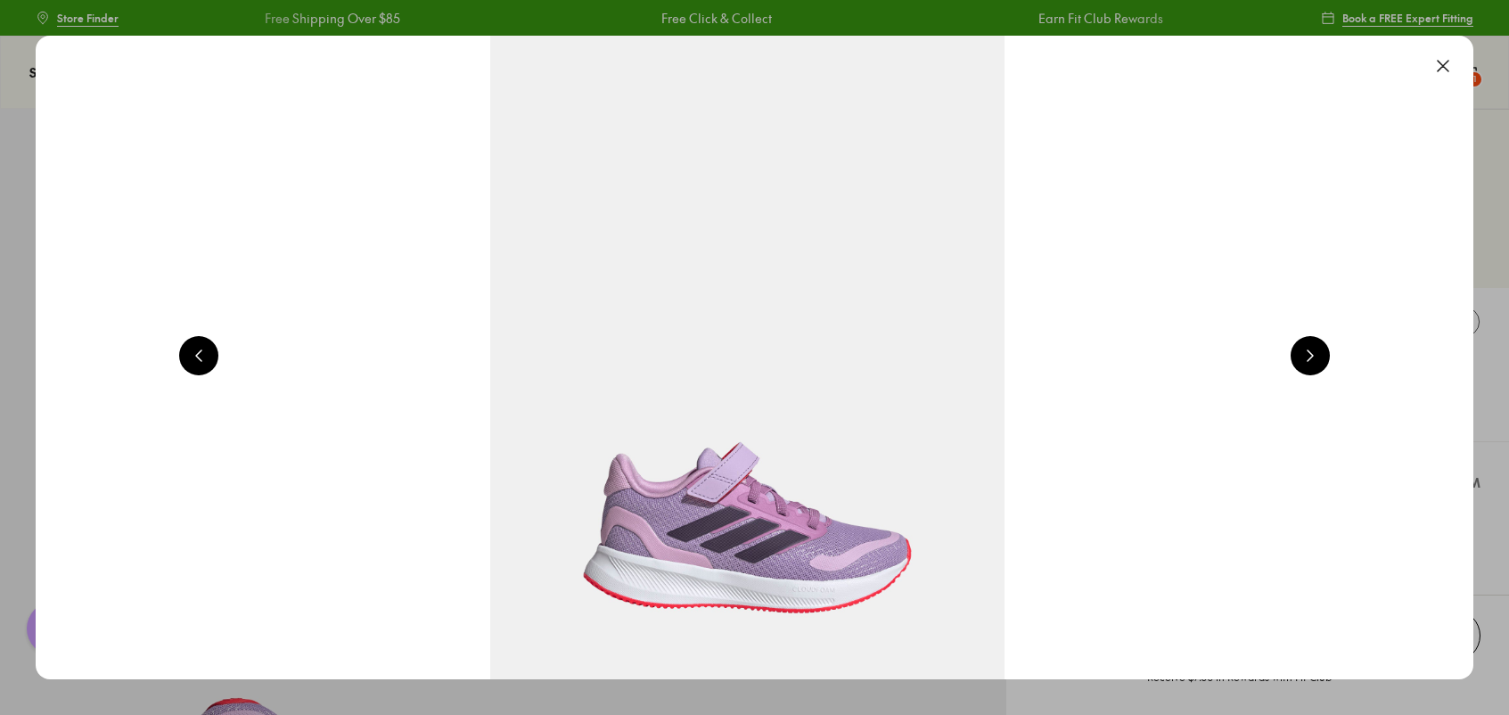
click at [1455, 59] on button at bounding box center [1443, 65] width 39 height 39
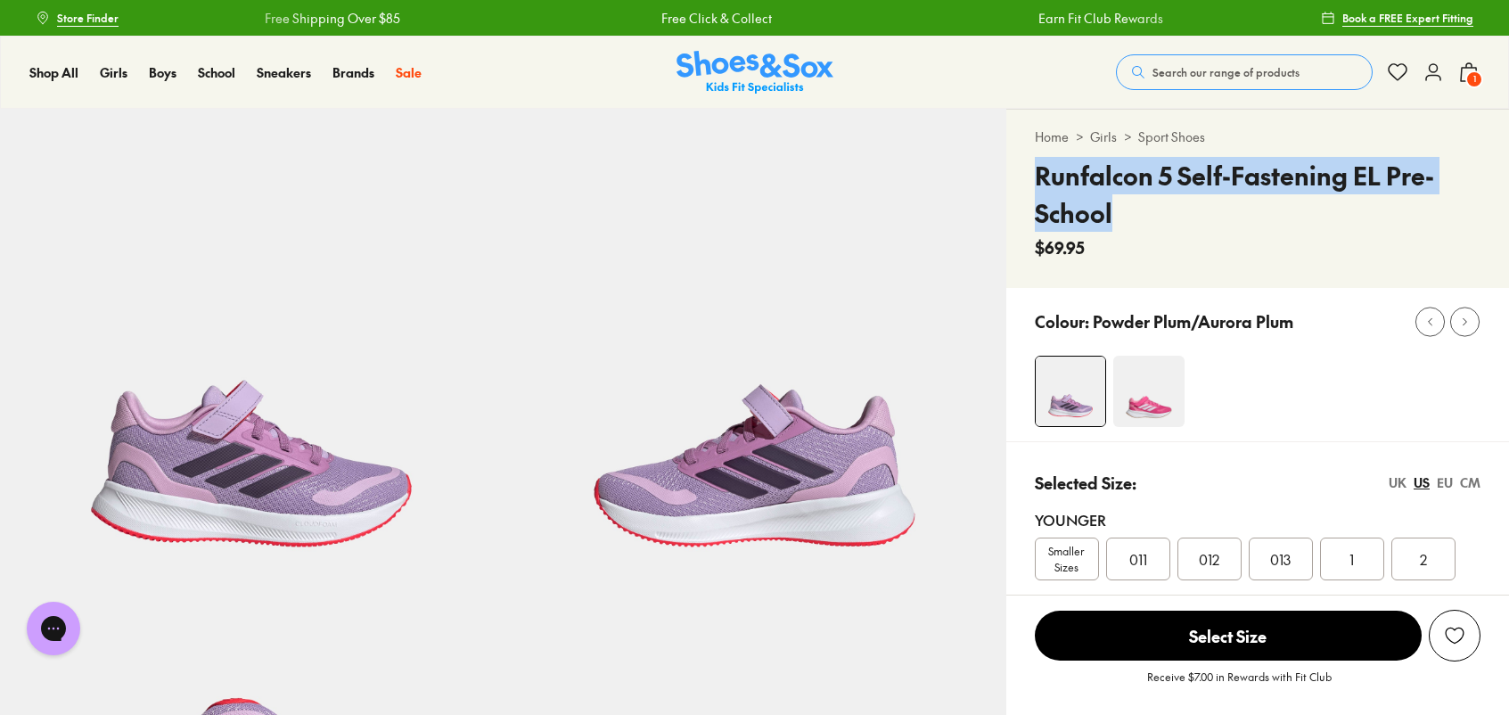
drag, startPoint x: 1117, startPoint y: 205, endPoint x: 1032, endPoint y: 177, distance: 89.9
click at [1032, 177] on div "Home > Girls > Sport Shoes Runfalcon 5 Self-Fastening EL Pre-School $69.95" at bounding box center [1258, 199] width 503 height 178
copy h4 "Runfalcon 5 Self-Fastening EL Pre-School"
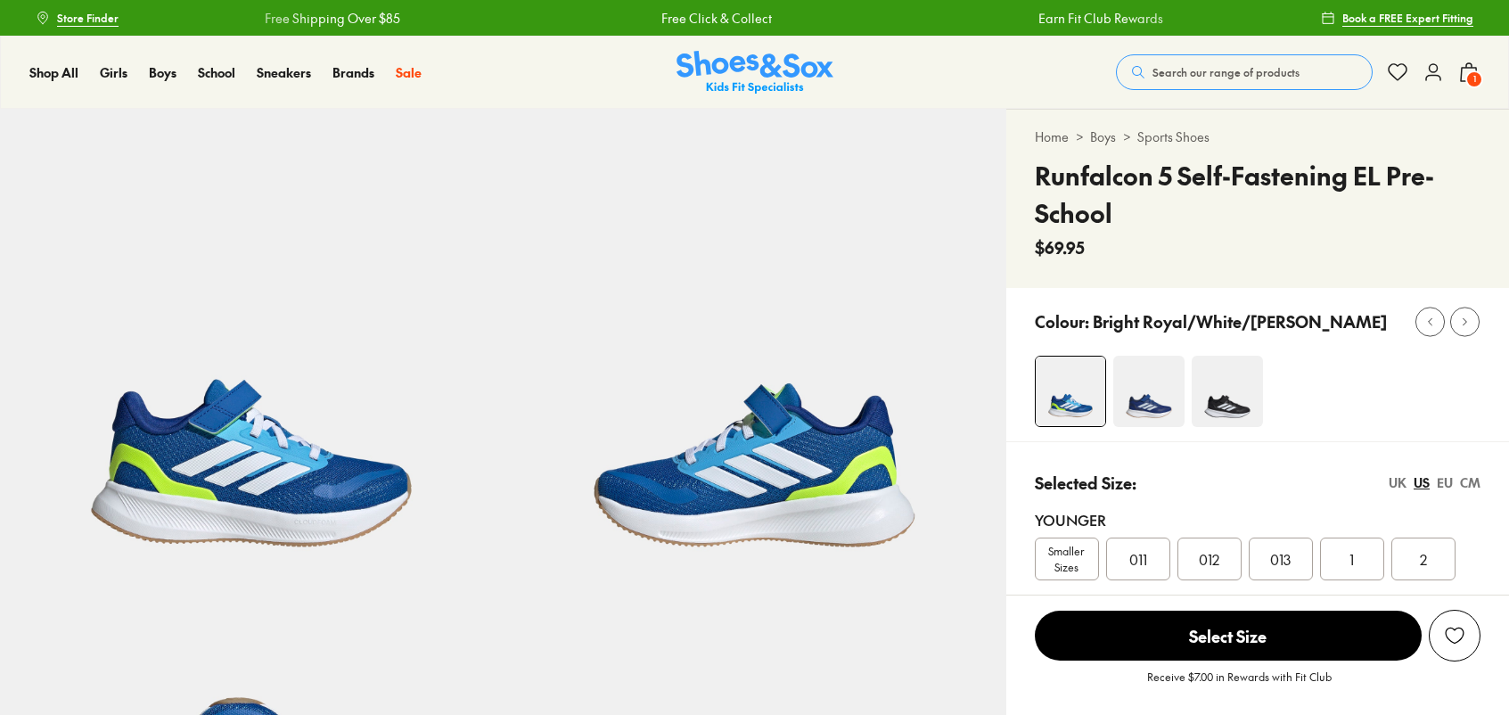
click at [234, 444] on img at bounding box center [251, 360] width 503 height 503
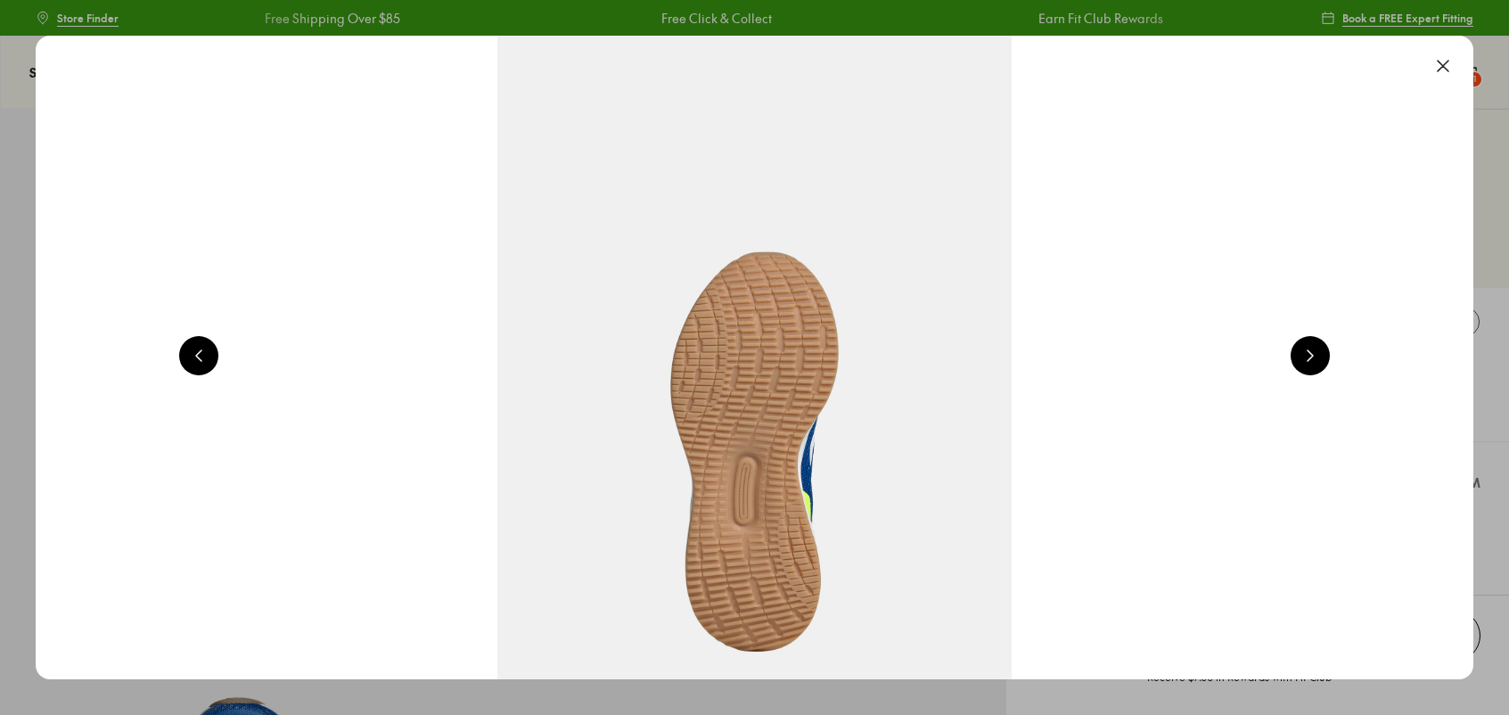
scroll to position [0, 1445]
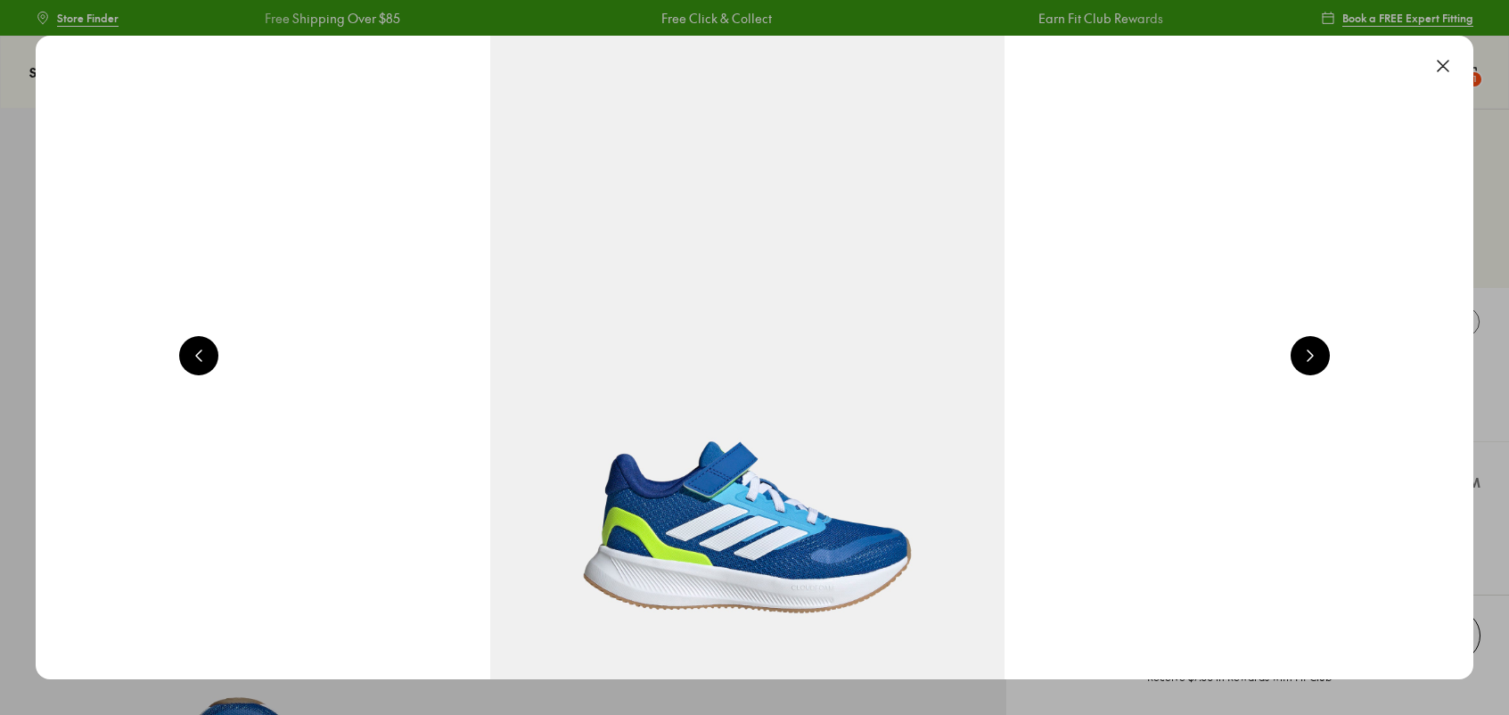
select select "*"
click at [1451, 63] on button at bounding box center [1443, 65] width 39 height 39
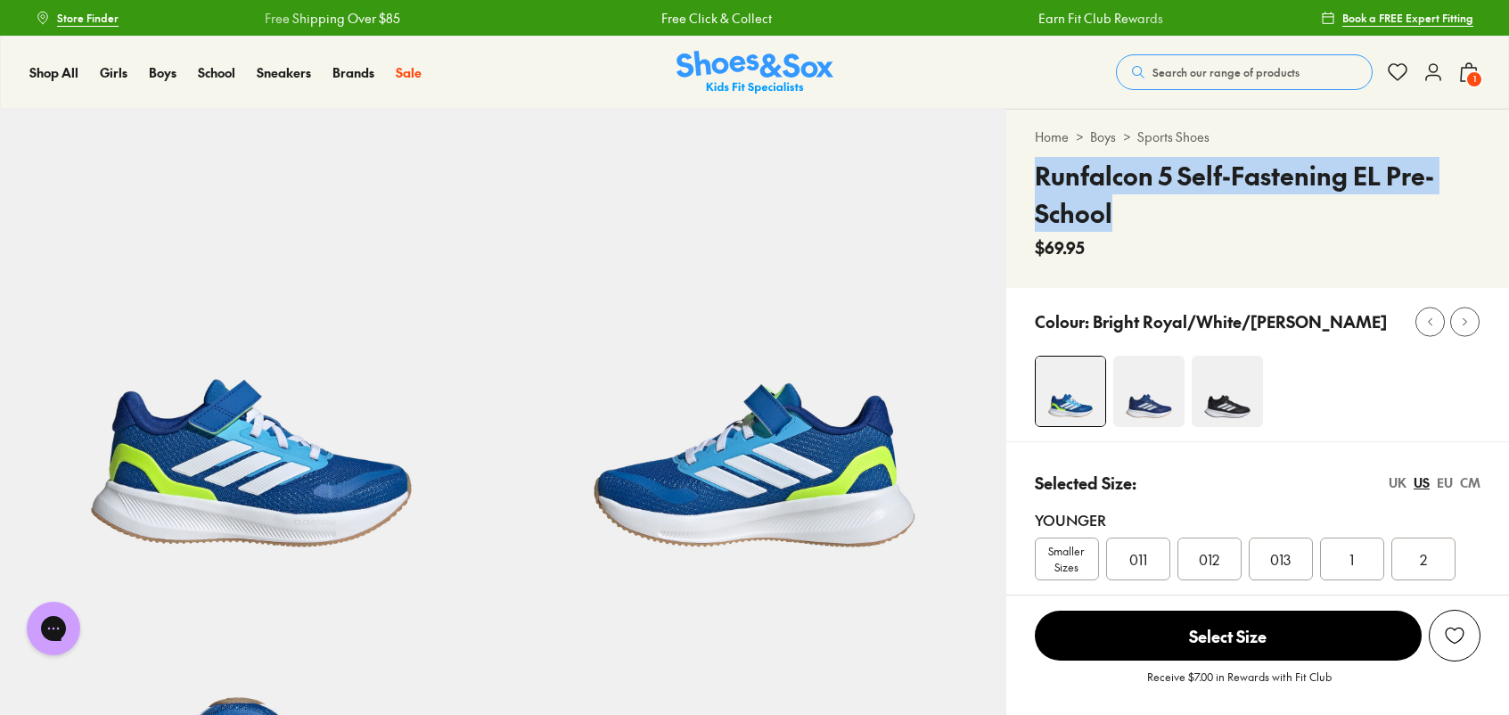
drag, startPoint x: 1123, startPoint y: 218, endPoint x: 1022, endPoint y: 185, distance: 106.6
click at [1022, 185] on div "Home > Boys > Sports Shoes Runfalcon 5 Self-Fastening EL Pre-School $69.95" at bounding box center [1258, 199] width 503 height 178
copy h4 "Runfalcon 5 Self-Fastening EL Pre-School"
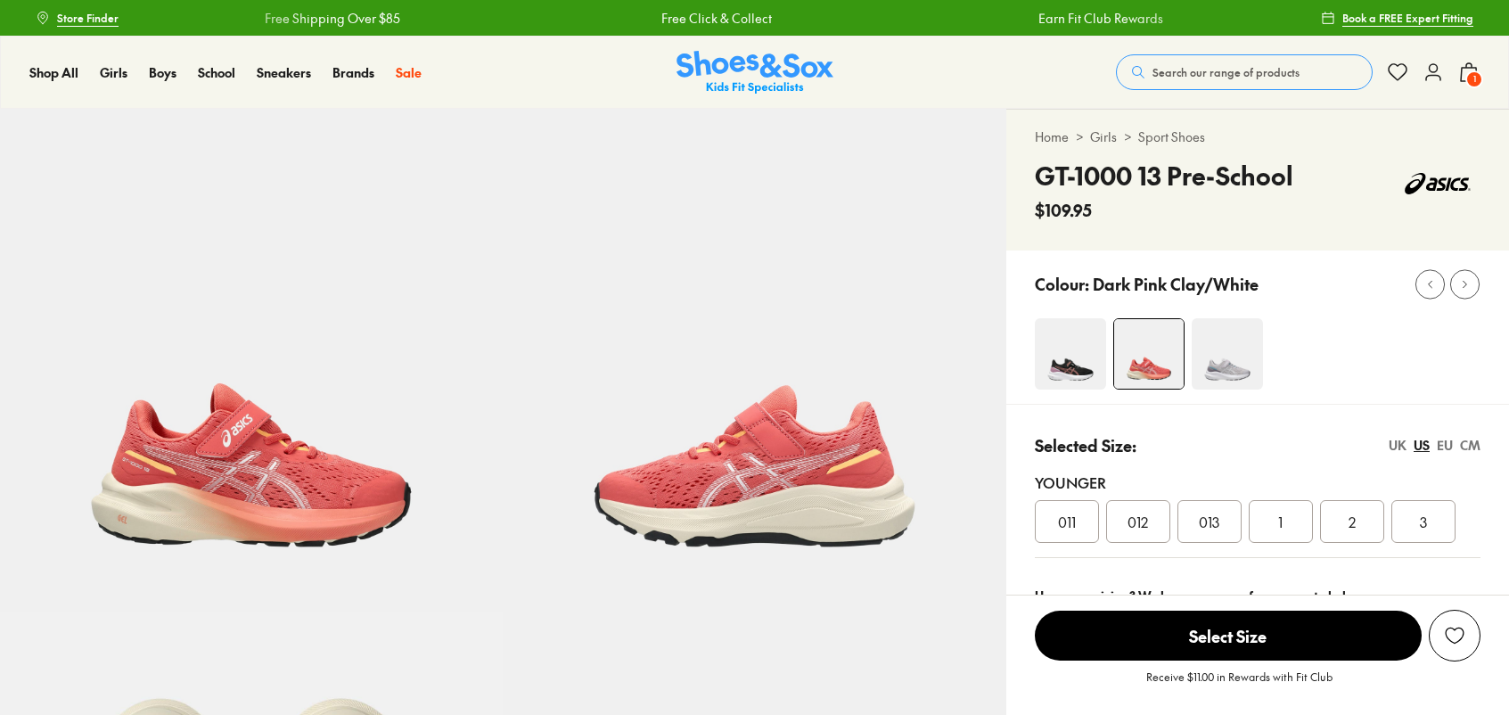
click at [275, 425] on img at bounding box center [251, 360] width 503 height 503
select select "*"
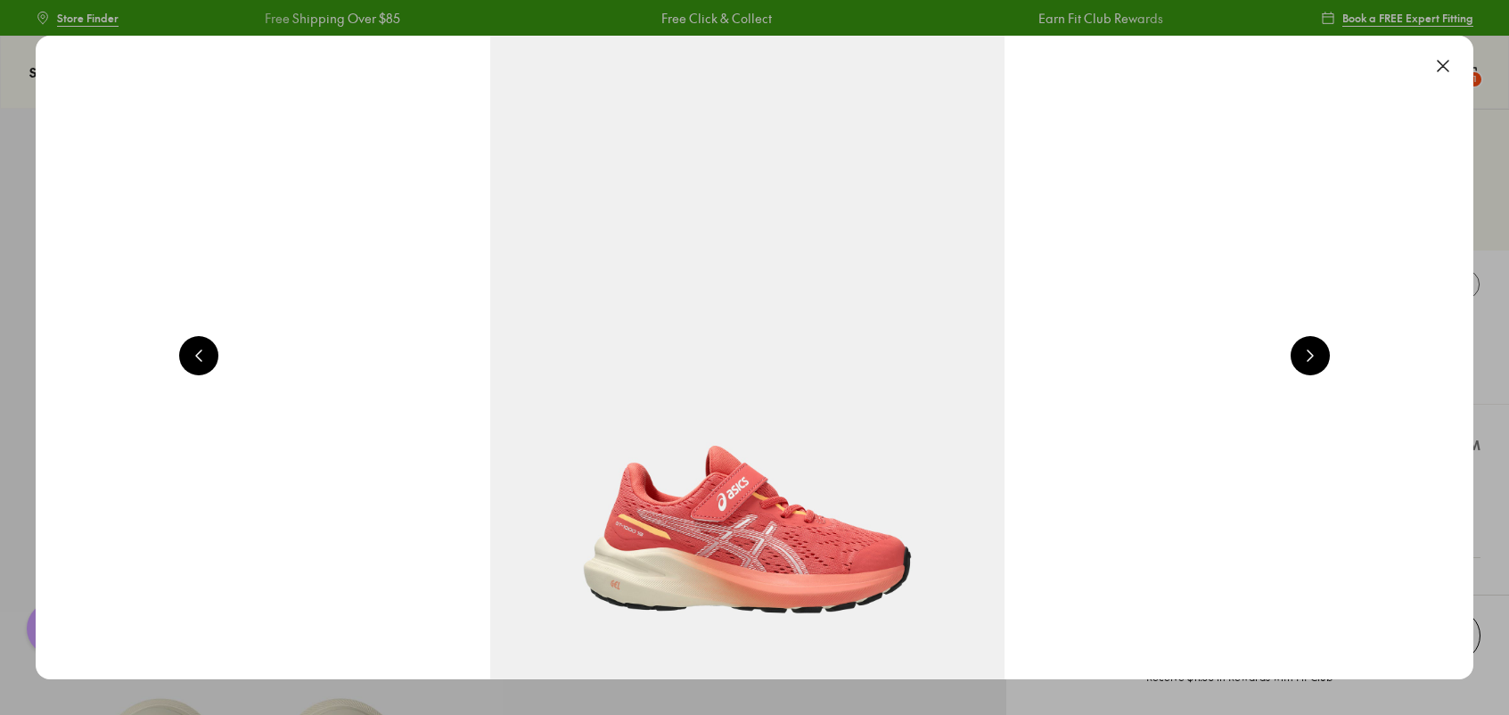
scroll to position [0, 0]
click at [1444, 62] on button at bounding box center [1443, 65] width 39 height 39
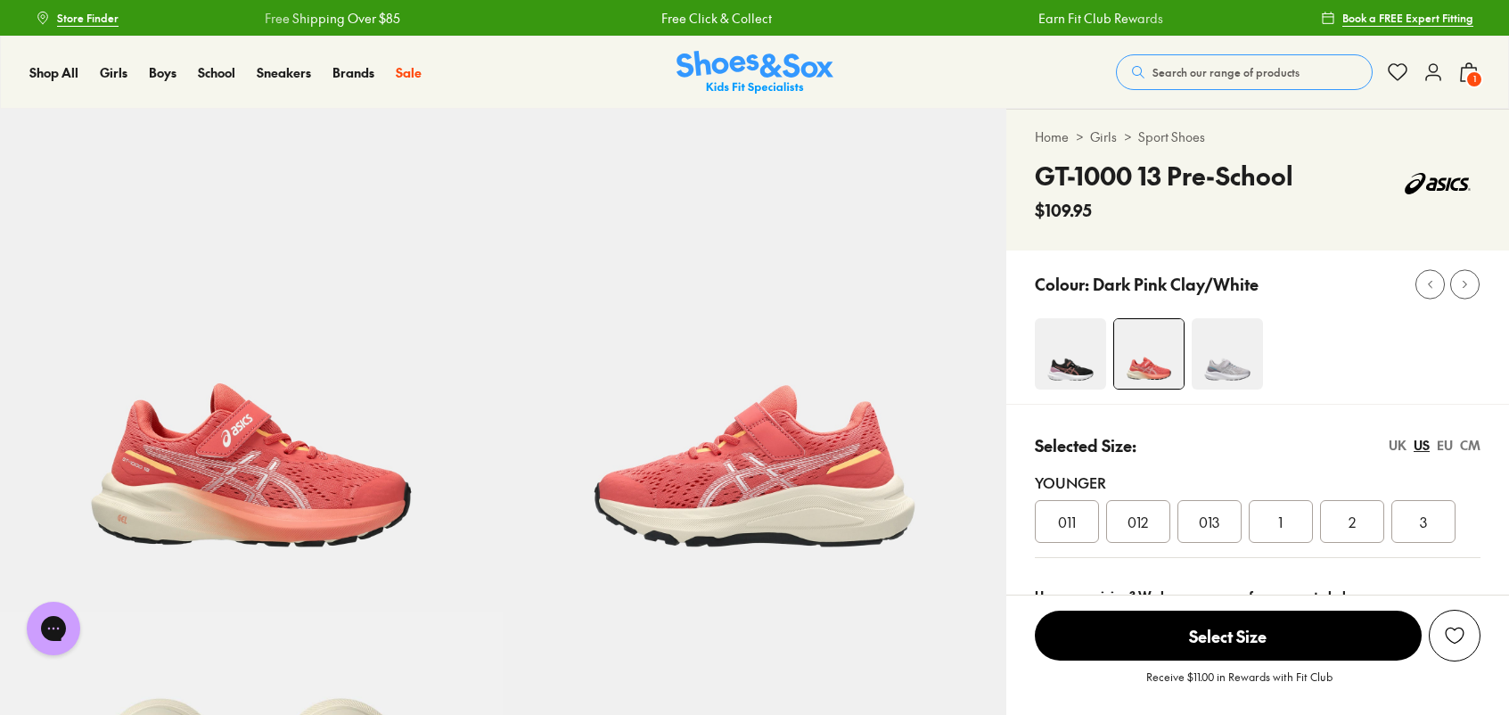
click at [1128, 181] on h4 "GT-1000 13 Pre-School" at bounding box center [1164, 175] width 259 height 37
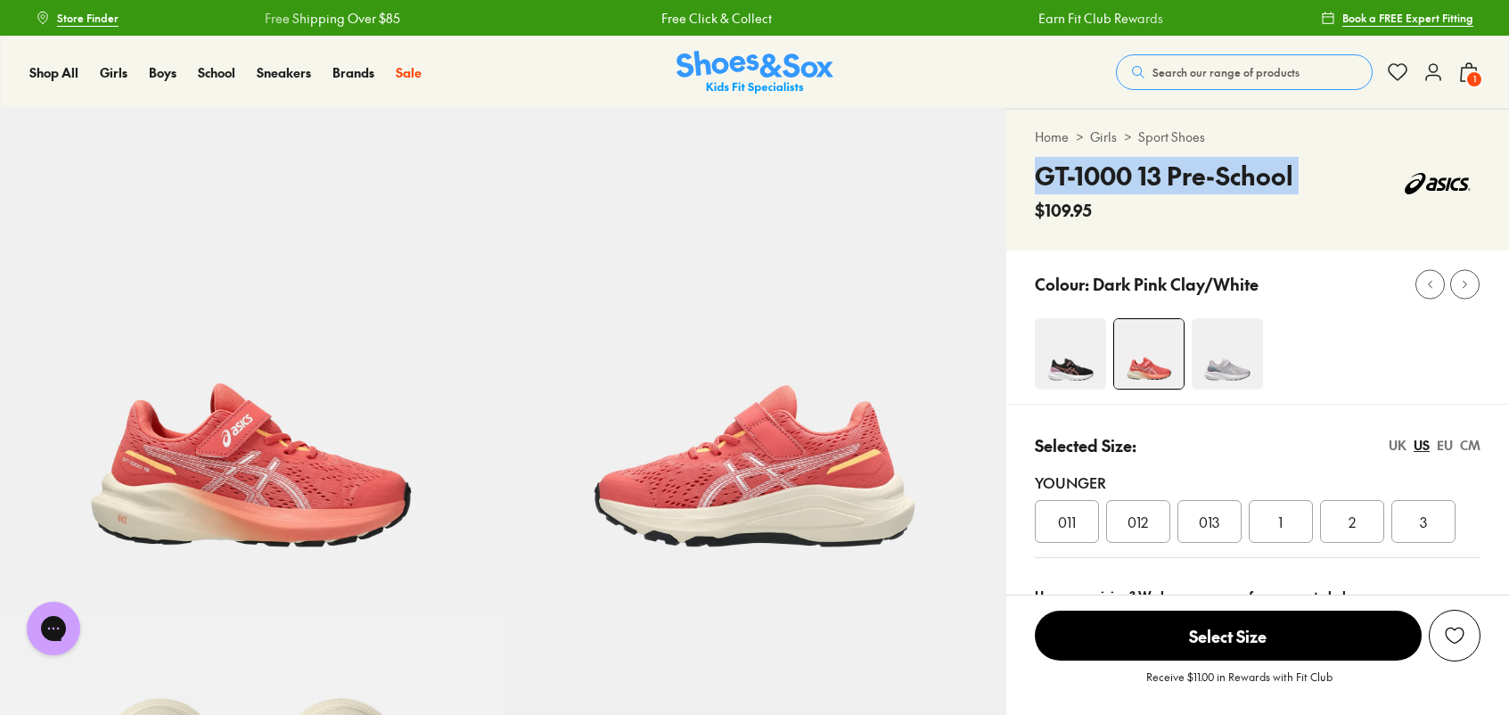
click at [1128, 181] on h4 "GT-1000 13 Pre-School" at bounding box center [1164, 175] width 259 height 37
copy div "GT-1000 13 Pre-School"
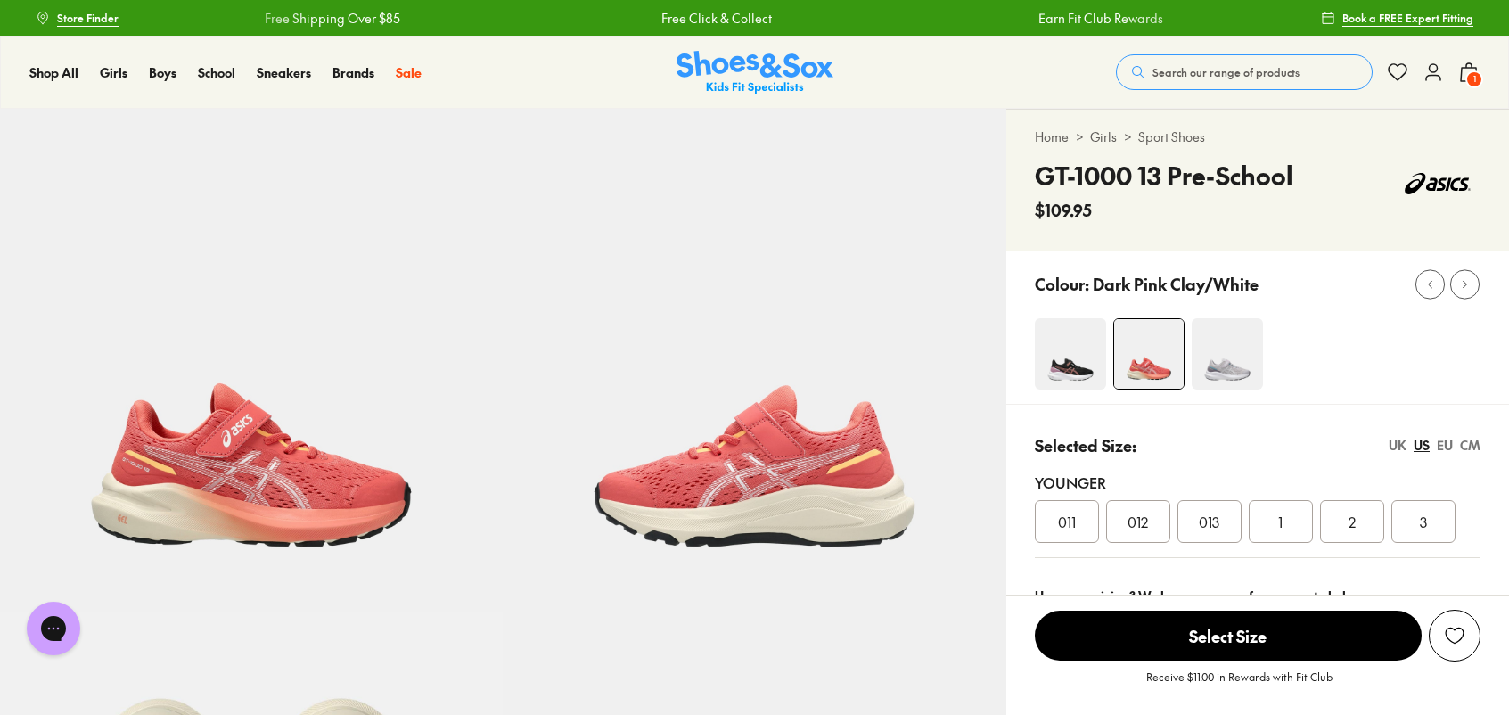
click at [1066, 210] on span "$109.95" at bounding box center [1063, 210] width 57 height 24
copy div "$109.95"
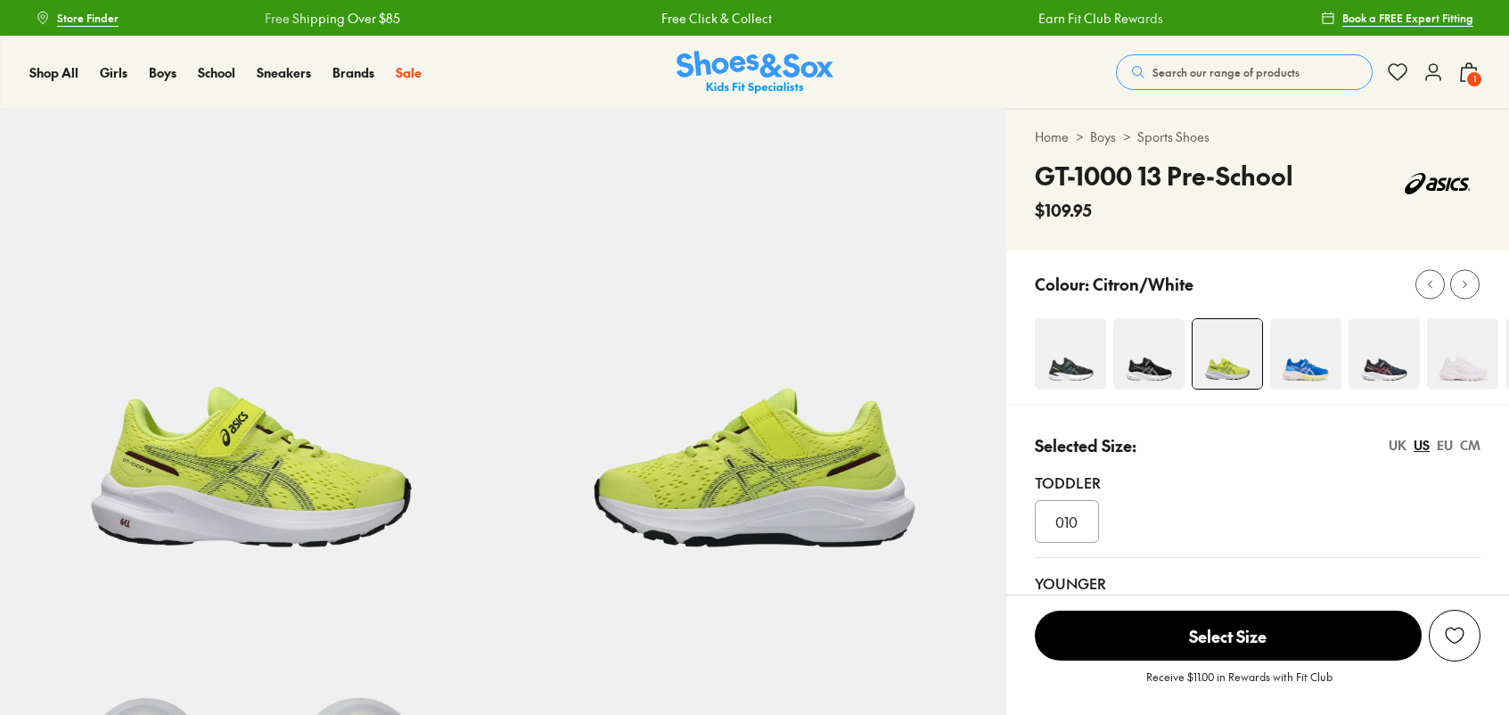
click at [205, 458] on img at bounding box center [251, 360] width 503 height 503
select select "*"
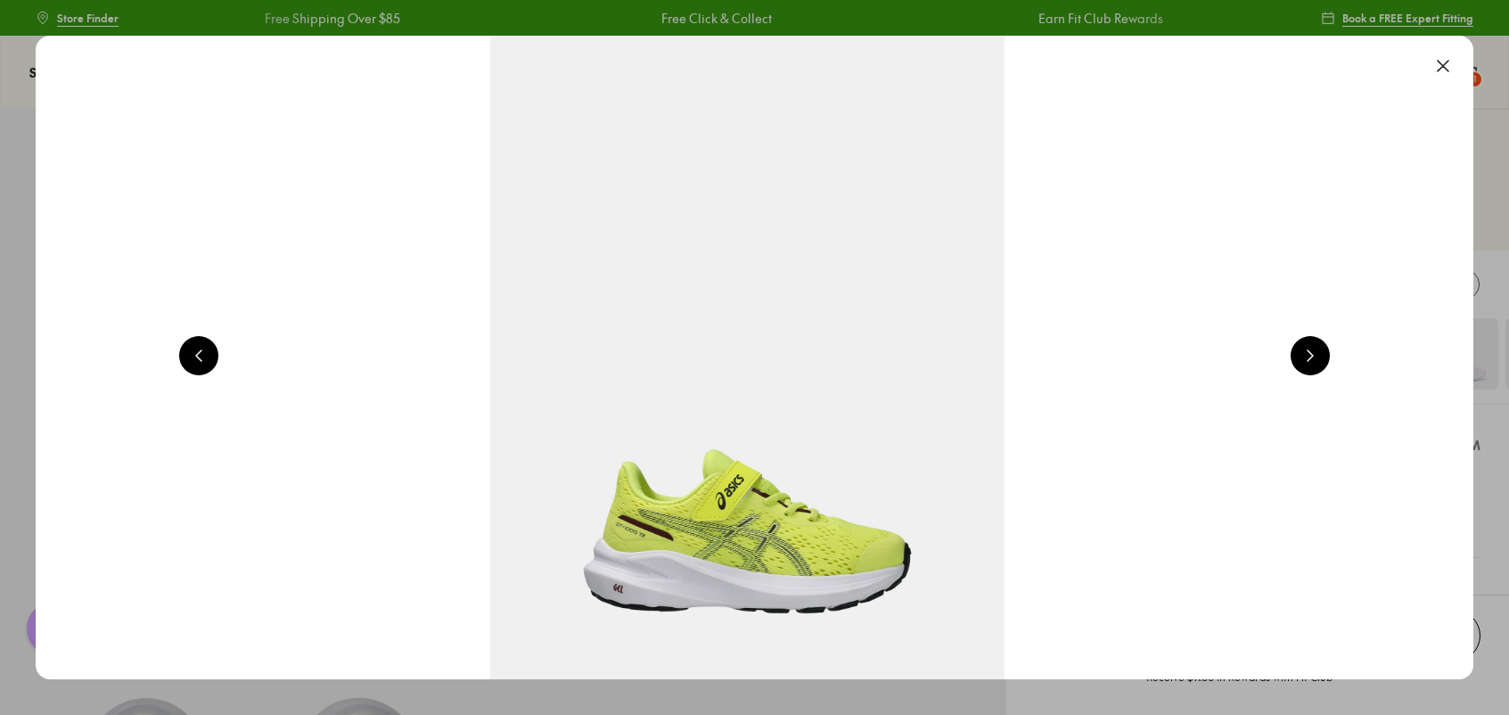
click at [1460, 66] on button at bounding box center [1443, 65] width 39 height 39
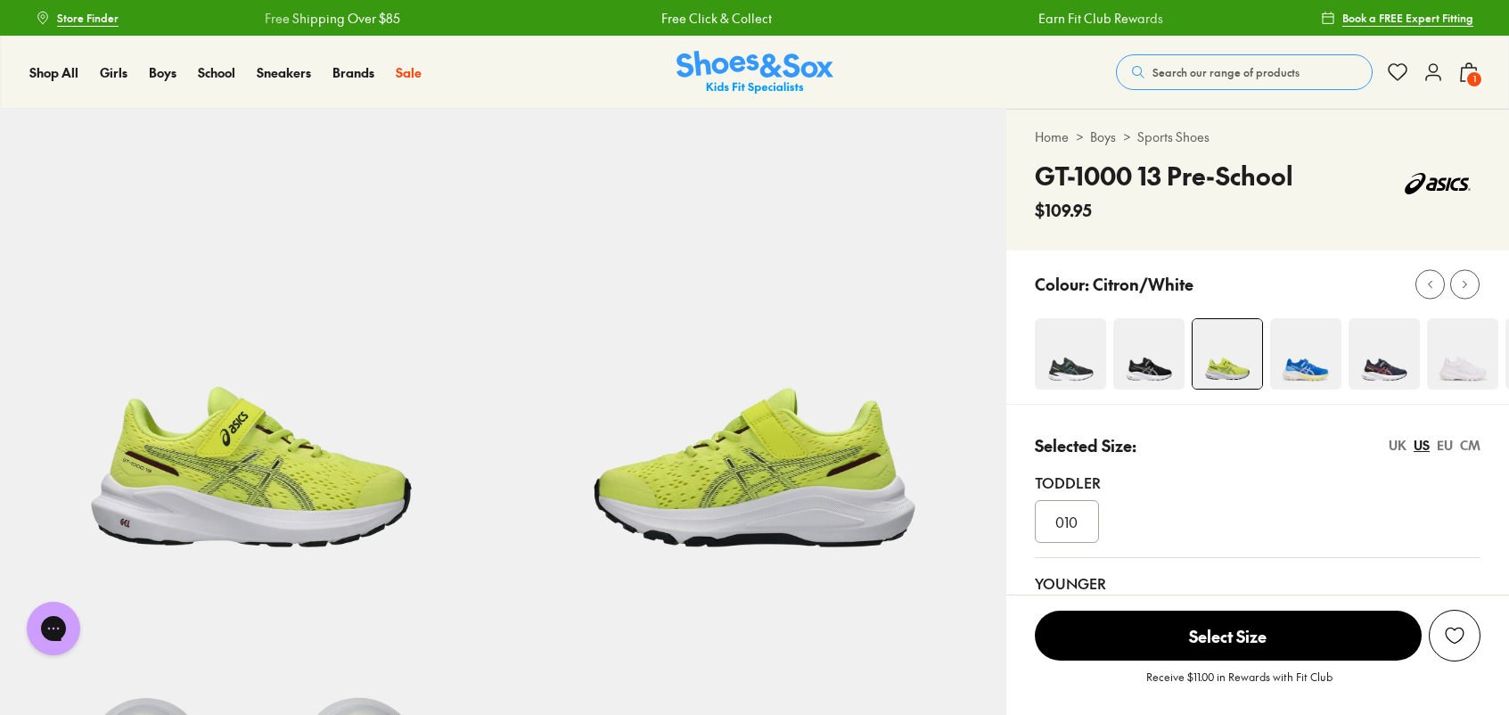
click at [1159, 173] on h4 "GT-1000 13 Pre-School" at bounding box center [1164, 175] width 259 height 37
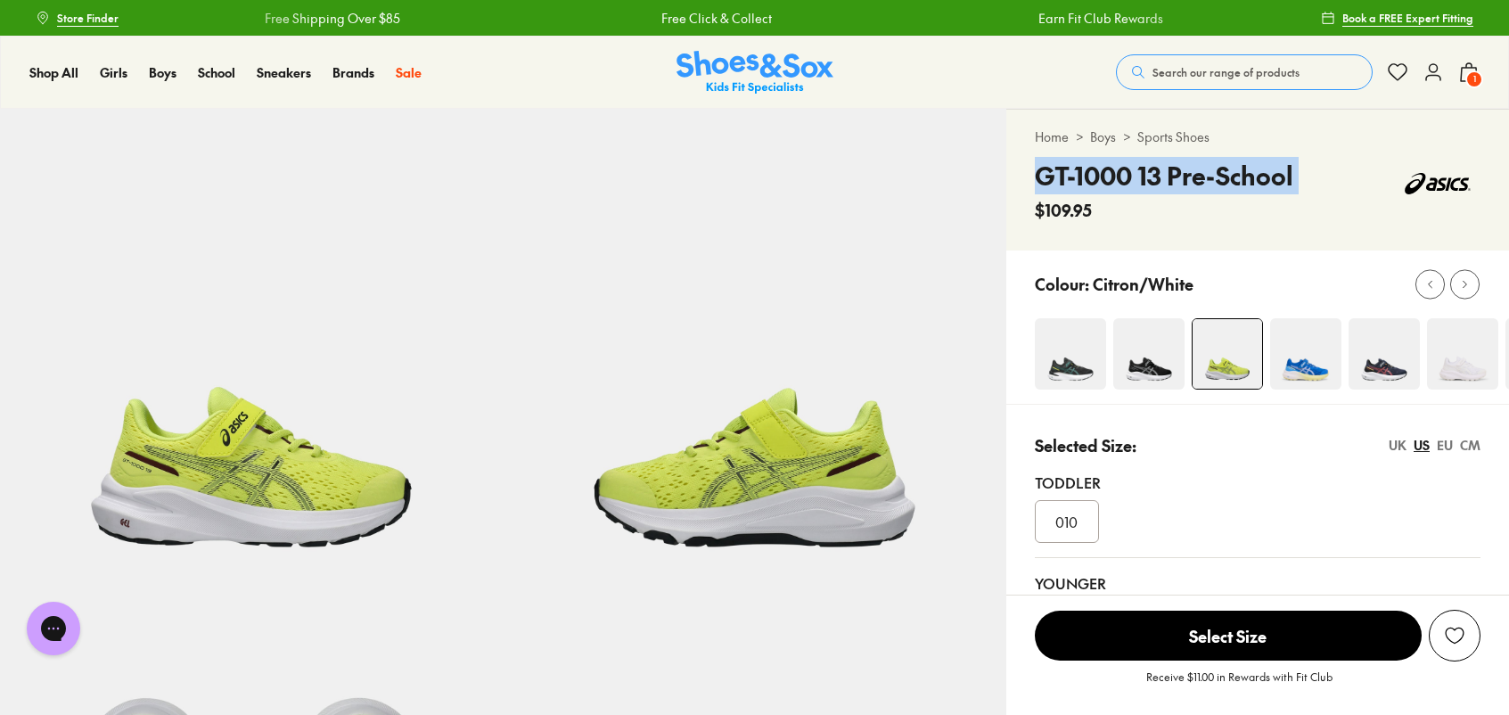
click at [1159, 173] on h4 "GT-1000 13 Pre-School" at bounding box center [1164, 175] width 259 height 37
copy div "GT-1000 13 Pre-School"
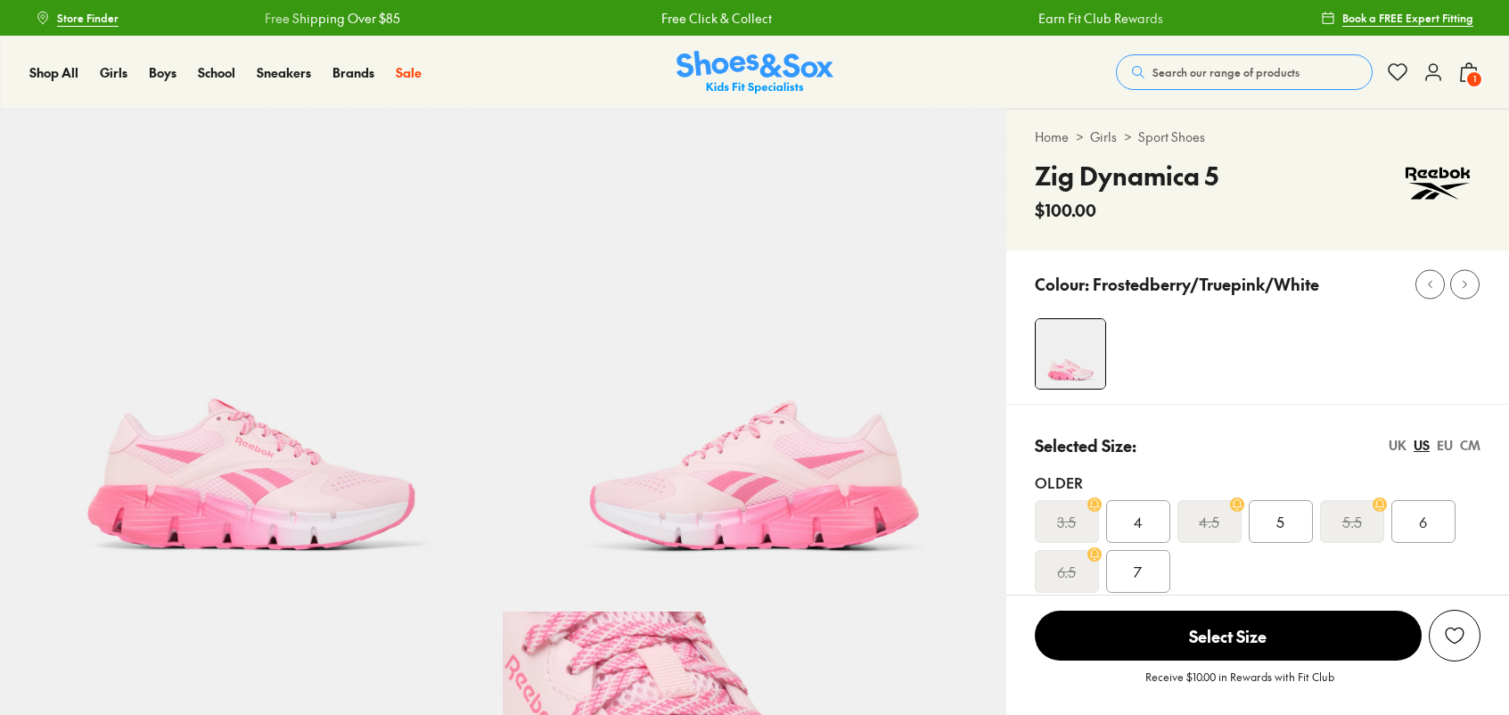
click at [241, 450] on img at bounding box center [251, 360] width 503 height 503
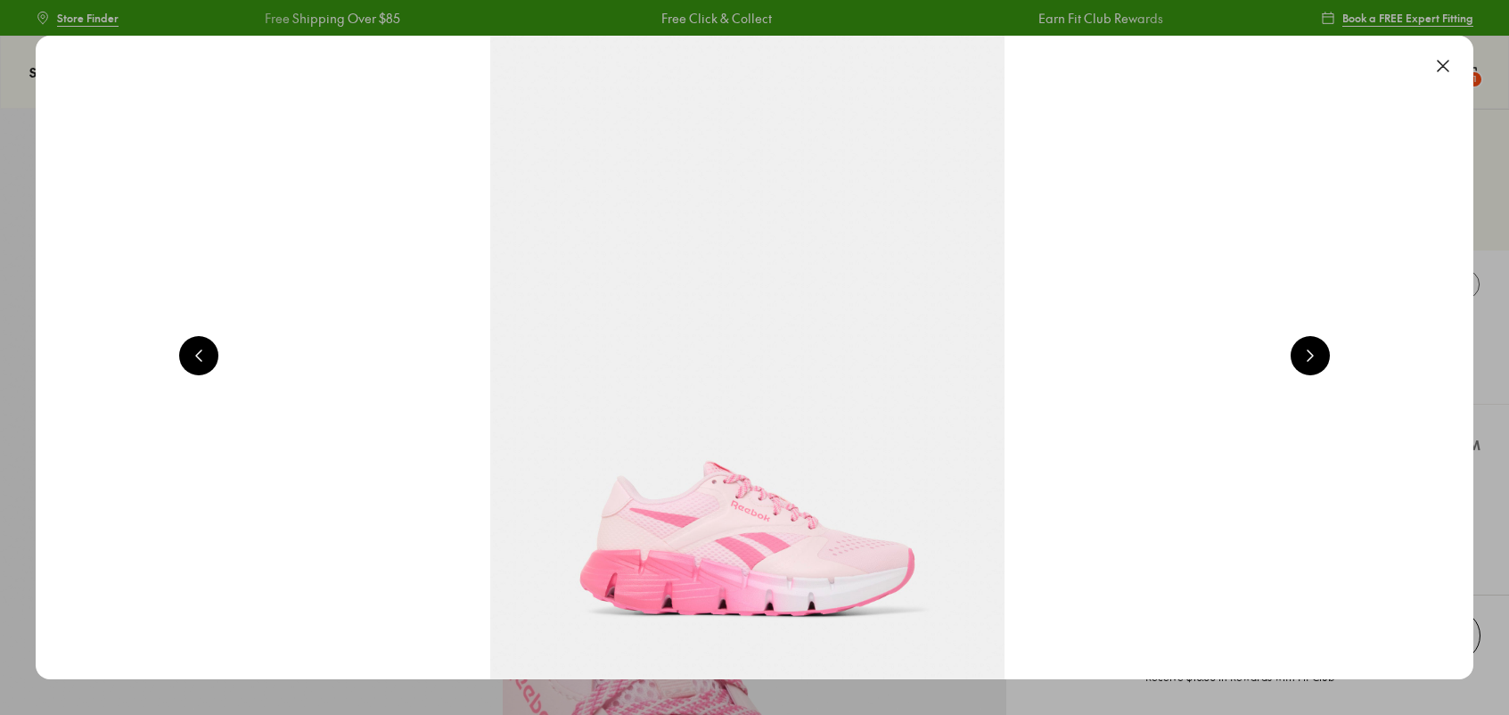
select select "*"
click at [1448, 60] on button at bounding box center [1443, 65] width 39 height 39
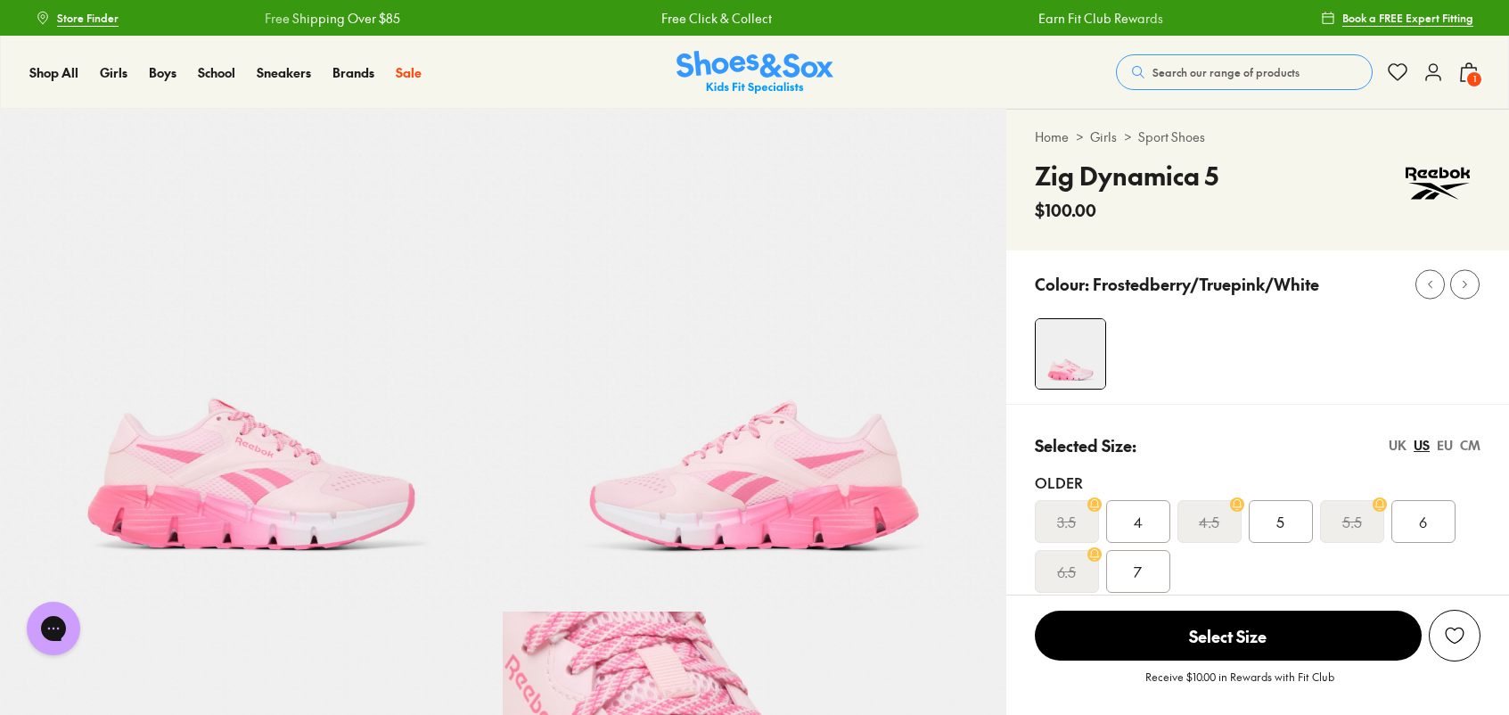
click at [1143, 184] on h4 "Zig Dynamica 5" at bounding box center [1127, 175] width 184 height 37
copy div "Zig Dynamica 5"
click at [1075, 205] on span "$100.00" at bounding box center [1066, 210] width 62 height 24
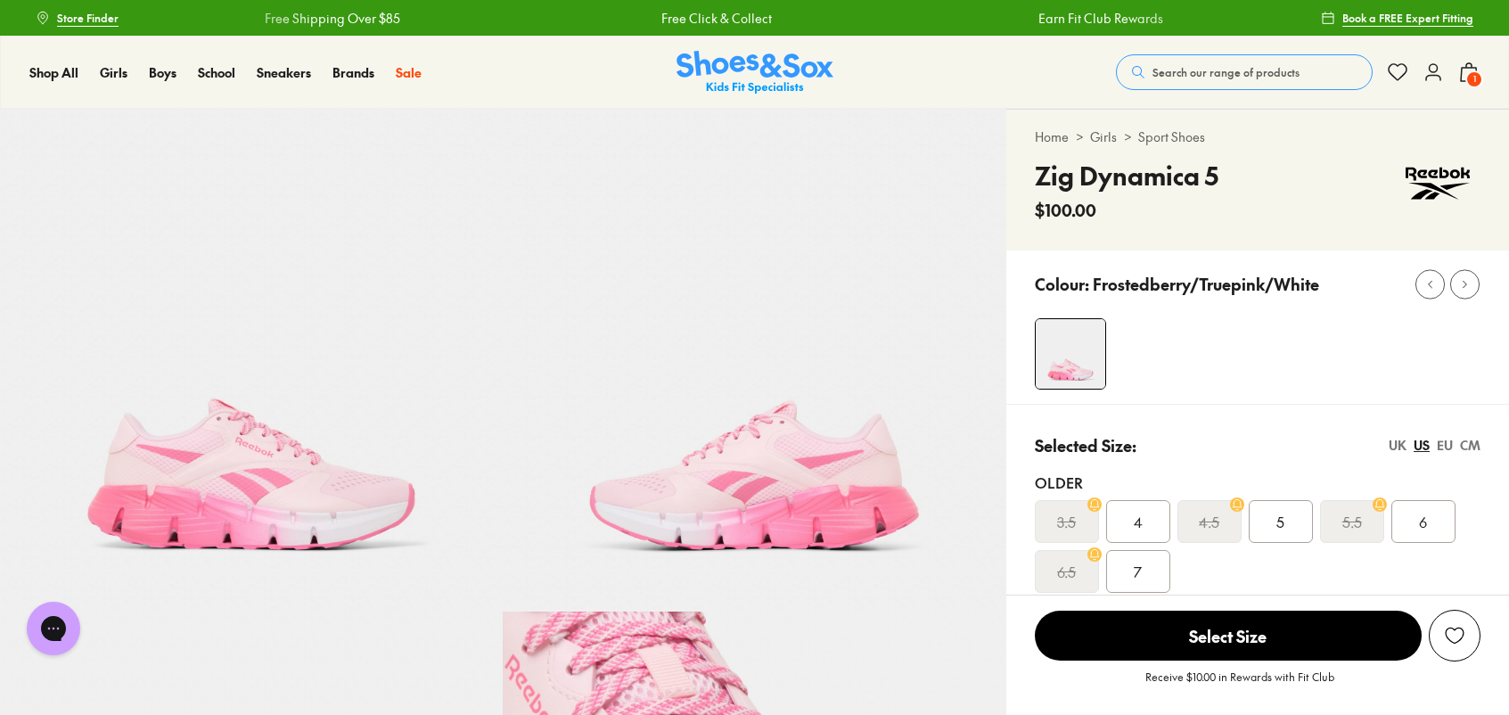
click at [1075, 206] on span "$100.00" at bounding box center [1066, 210] width 62 height 24
copy div "$100.00"
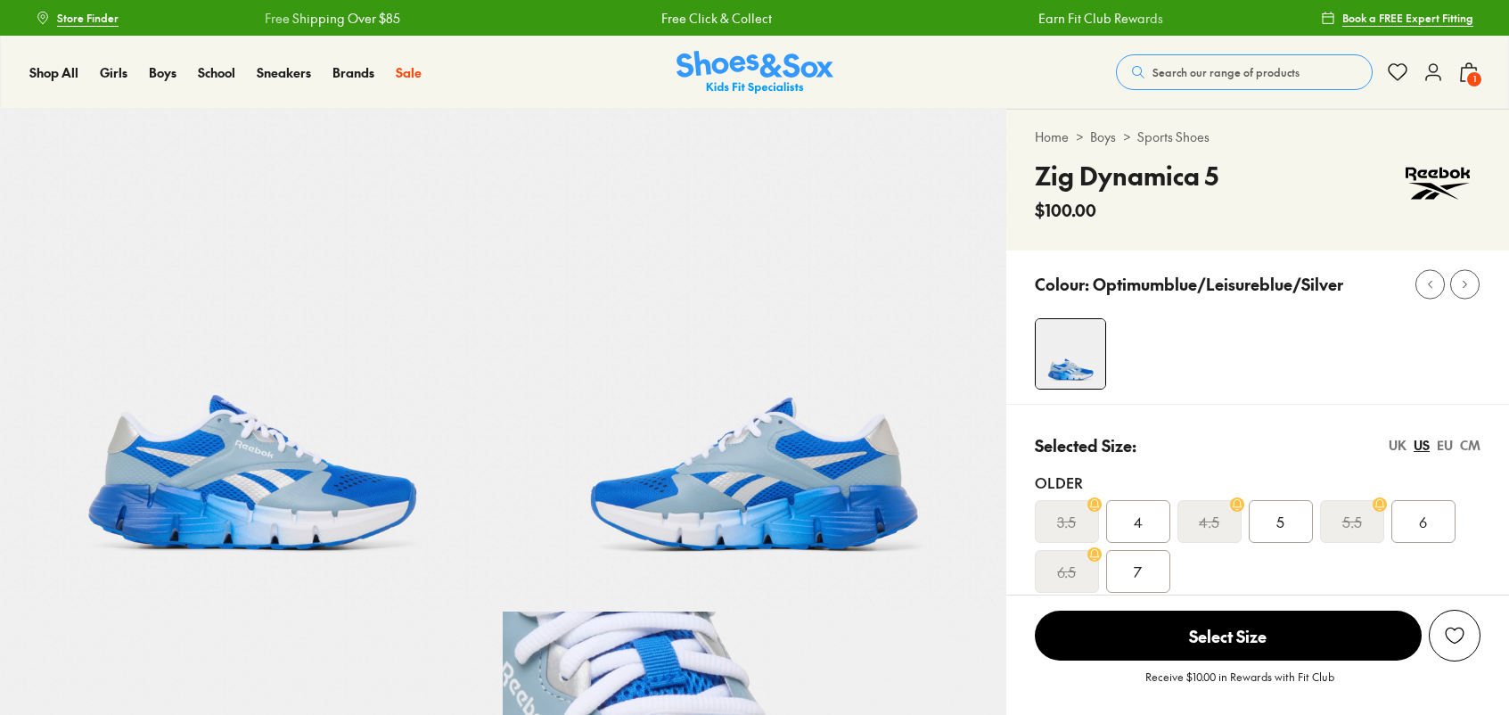
click at [228, 532] on img at bounding box center [251, 360] width 503 height 503
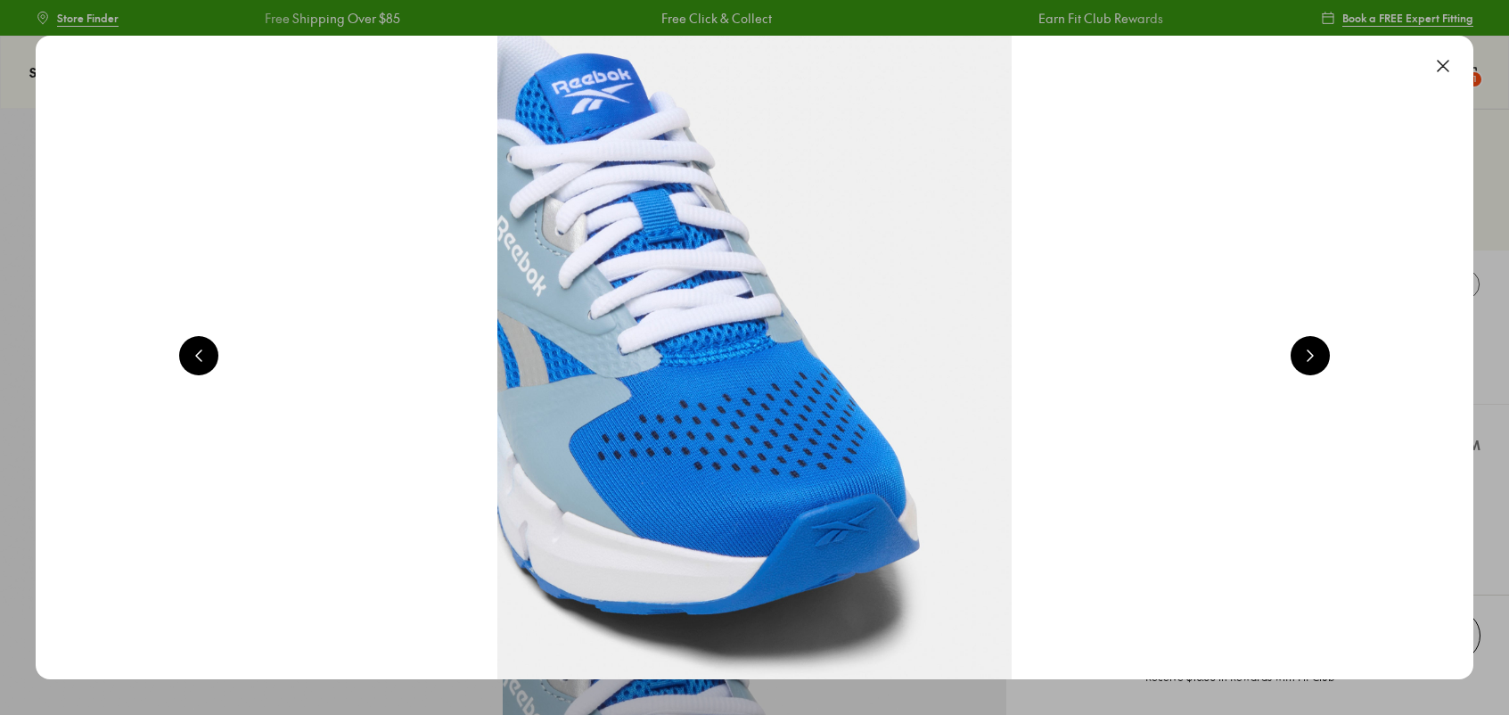
scroll to position [0, 1445]
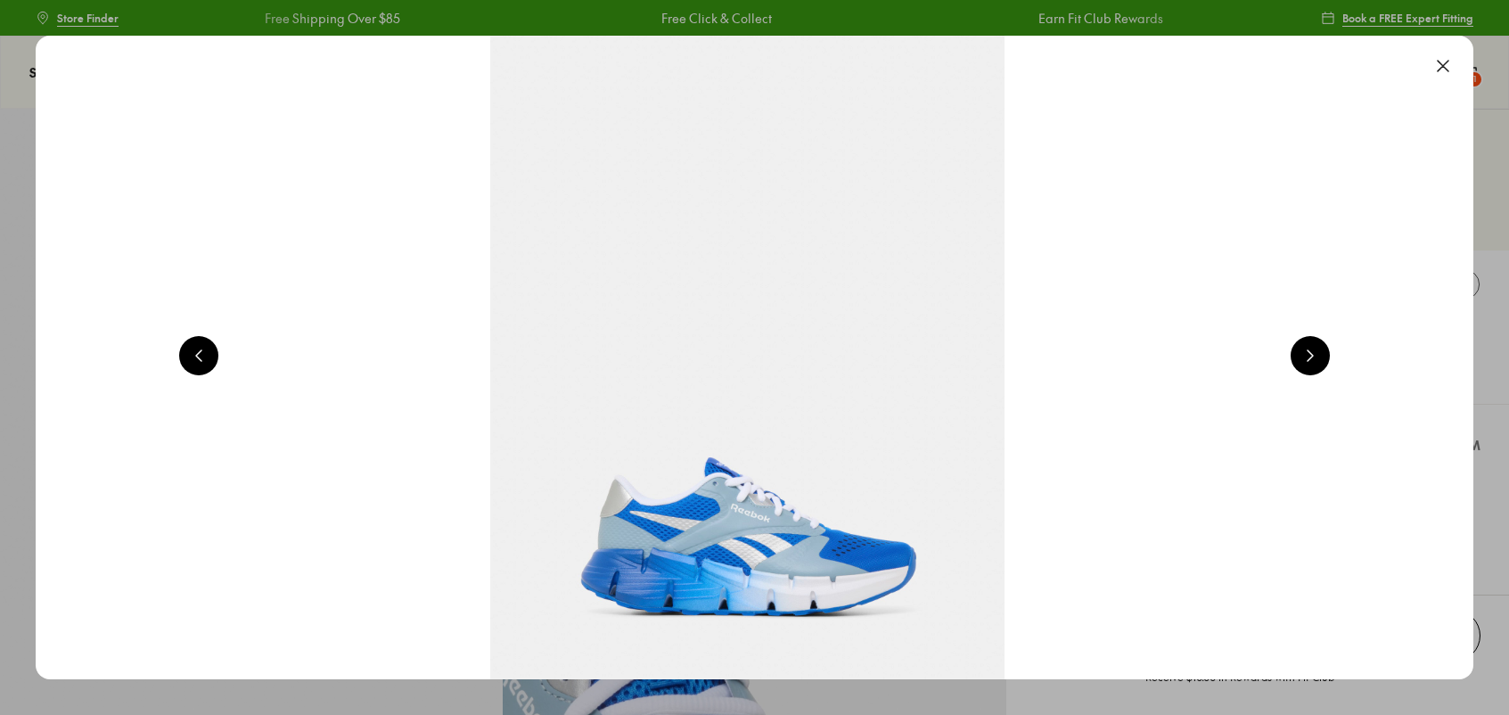
select select "*"
click at [1454, 66] on button at bounding box center [1443, 65] width 39 height 39
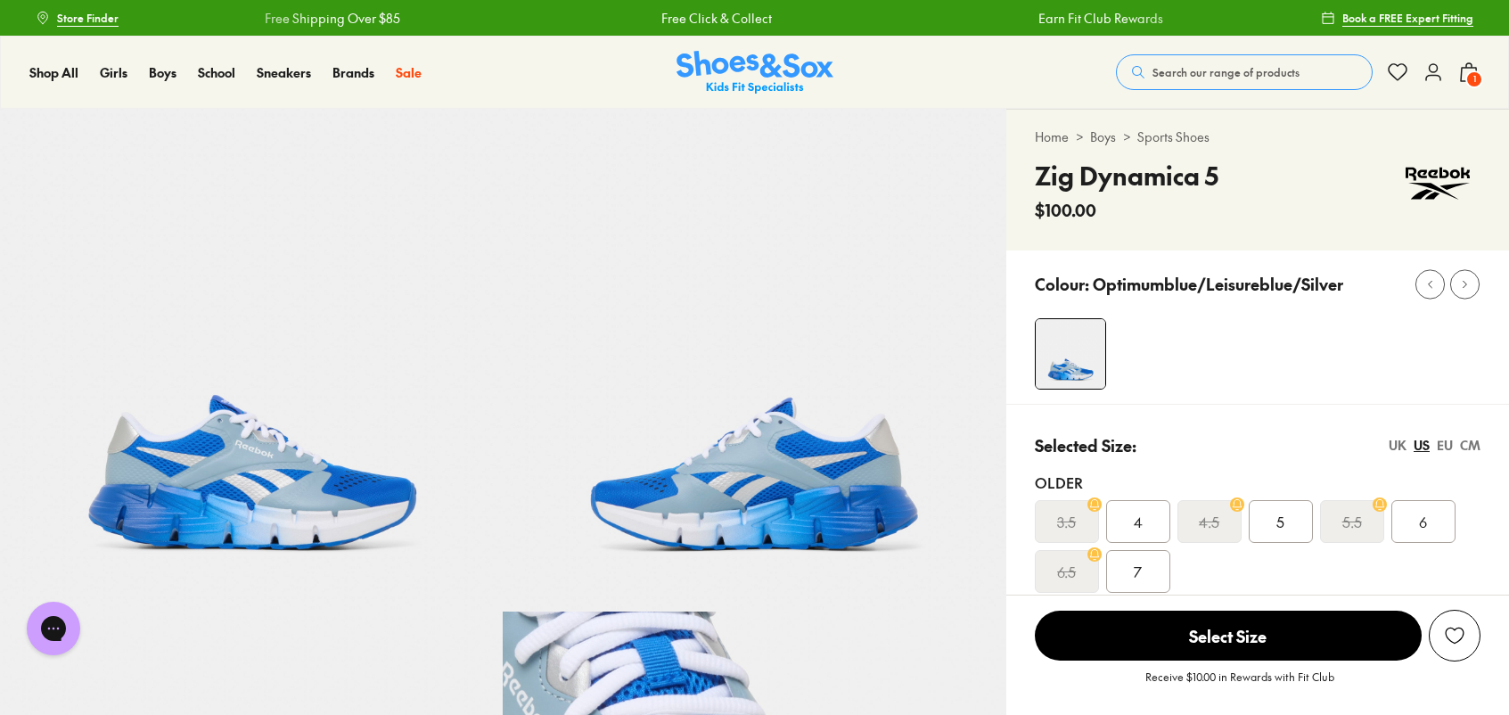
click at [1194, 178] on h4 "Zig Dynamica 5" at bounding box center [1127, 175] width 184 height 37
copy div "Zig Dynamica 5"
